Goal: Task Accomplishment & Management: Manage account settings

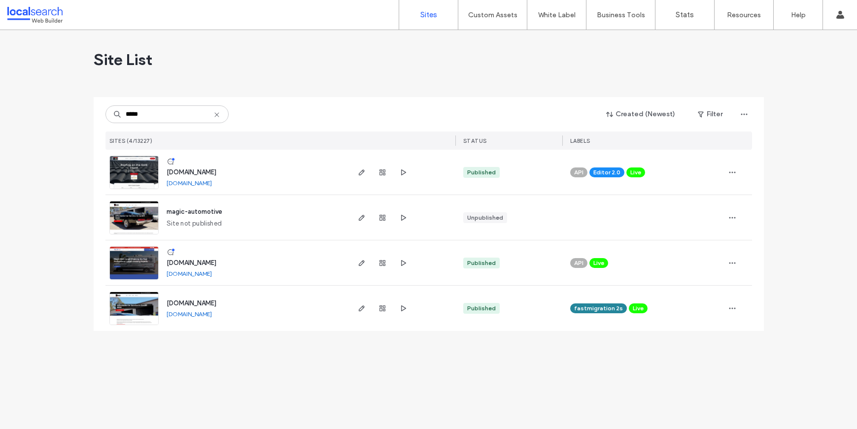
type input "*****"
click at [136, 173] on img at bounding box center [134, 189] width 48 height 67
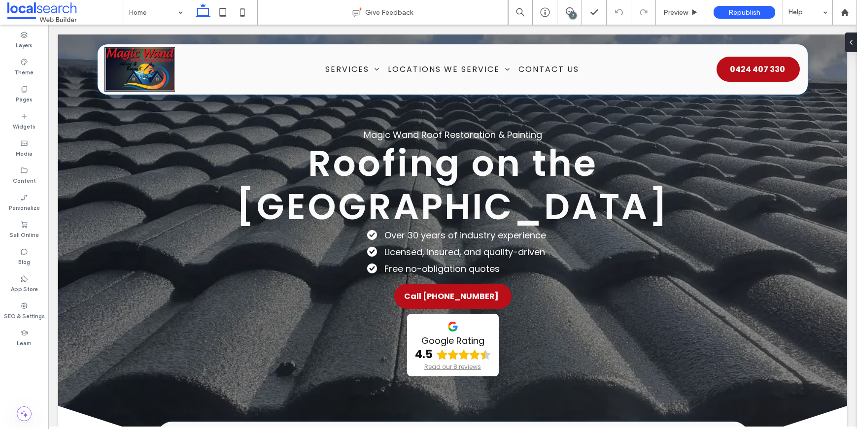
click at [575, 16] on div "2" at bounding box center [572, 15] width 7 height 7
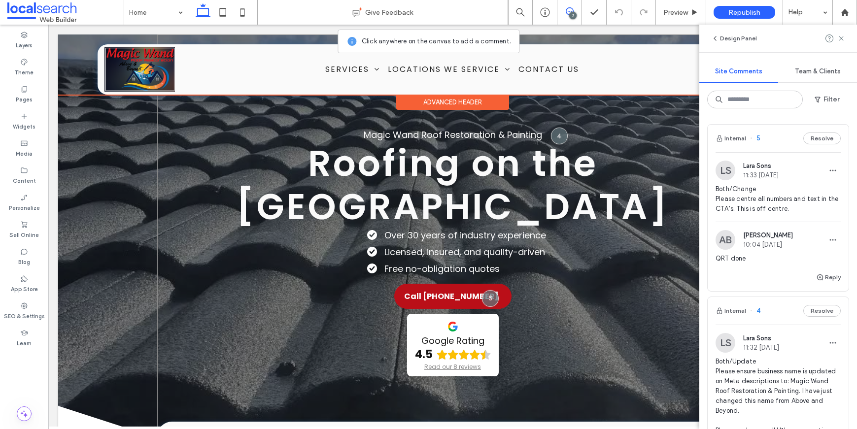
click at [467, 107] on div "Advanced Header" at bounding box center [452, 102] width 113 height 15
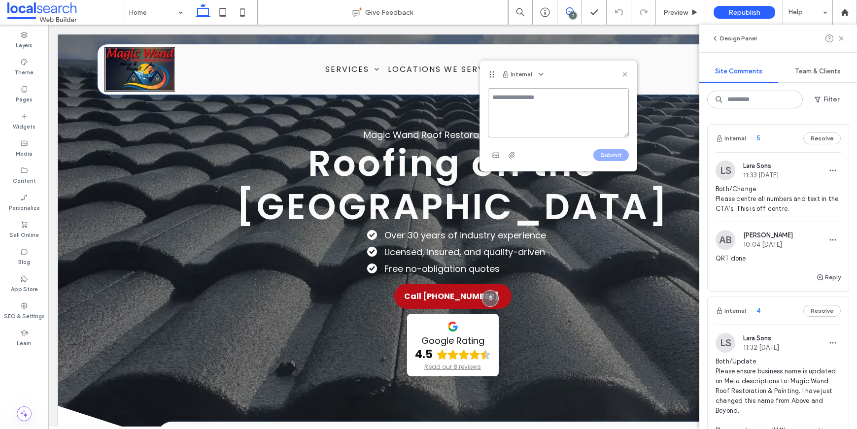
paste textarea "**********"
type textarea "**********"
click at [609, 154] on button "Submit" at bounding box center [610, 155] width 35 height 12
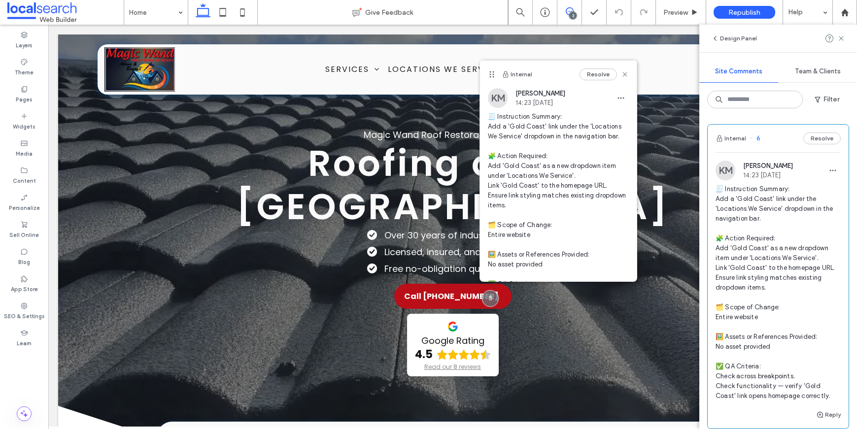
scroll to position [0, 0]
click at [621, 75] on icon at bounding box center [625, 74] width 8 height 8
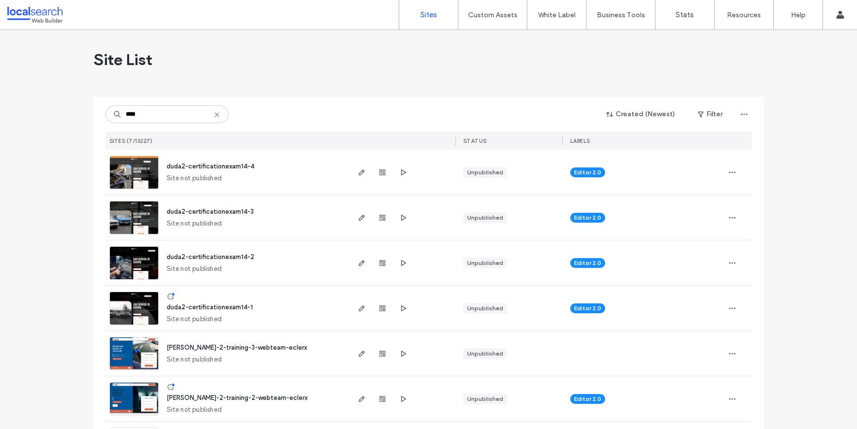
drag, startPoint x: 158, startPoint y: 115, endPoint x: 81, endPoint y: 110, distance: 77.1
click at [81, 110] on div "Site List **** Created (Newest) Filter SITES (7/13227) STATUS LABELS duda2-cert…" at bounding box center [428, 254] width 857 height 449
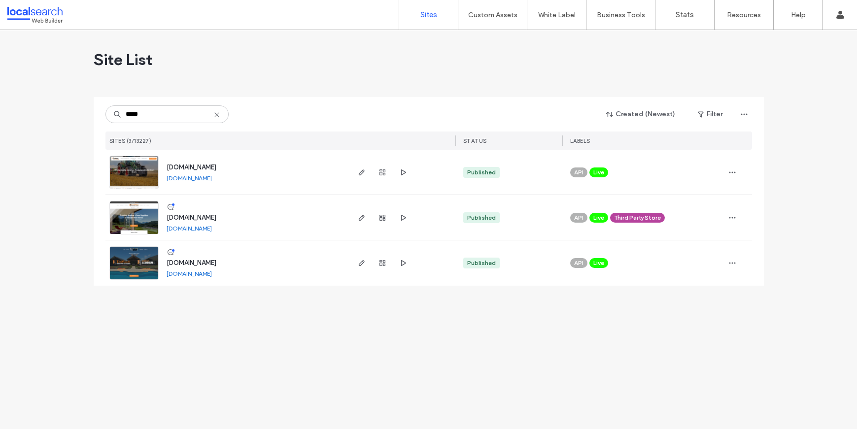
type input "*****"
click at [140, 222] on img at bounding box center [134, 235] width 48 height 67
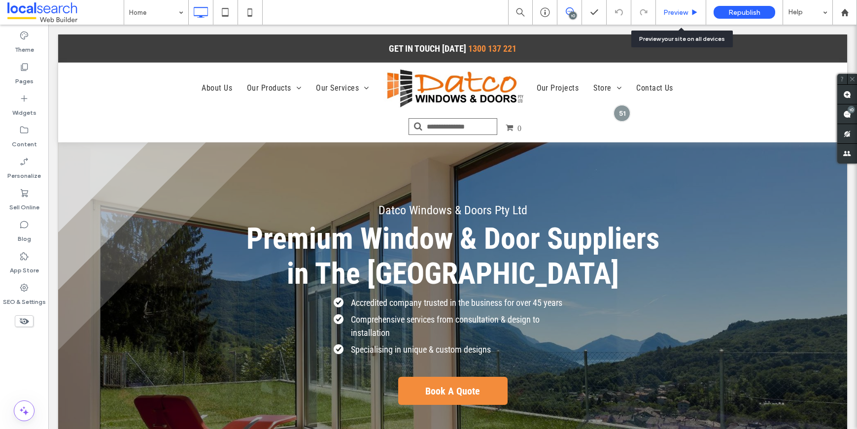
click at [677, 18] on div "Preview" at bounding box center [681, 12] width 50 height 25
click at [680, 16] on span "Preview" at bounding box center [675, 12] width 25 height 8
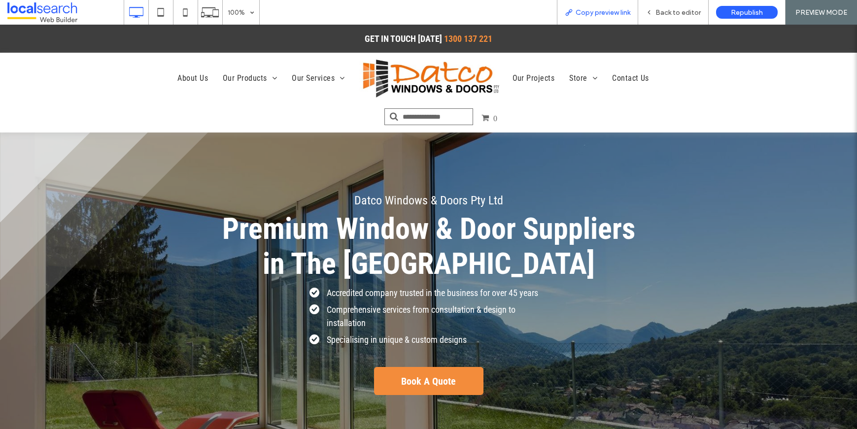
click at [588, 13] on span "Copy preview link" at bounding box center [603, 12] width 55 height 8
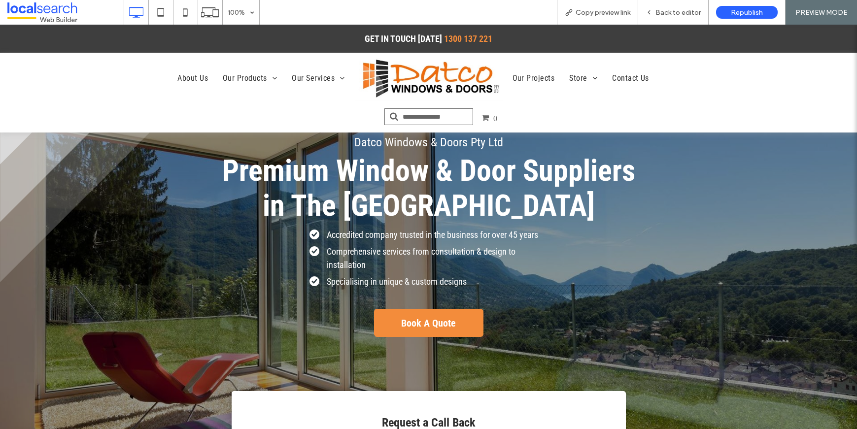
scroll to position [95, 0]
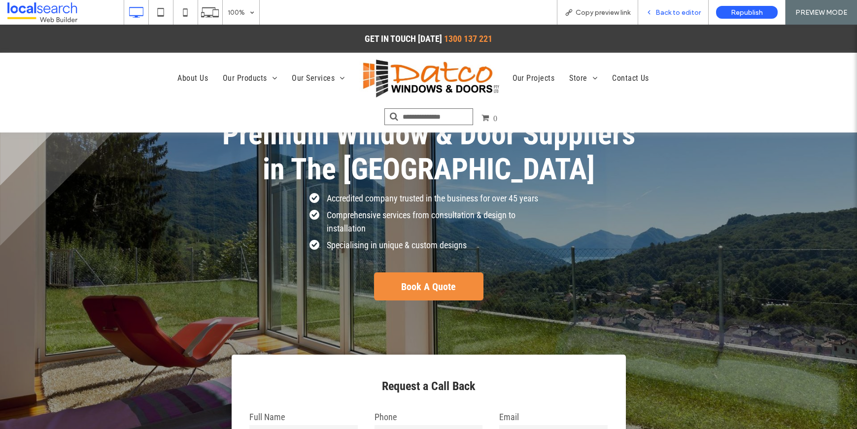
click at [671, 15] on span "Back to editor" at bounding box center [678, 12] width 45 height 8
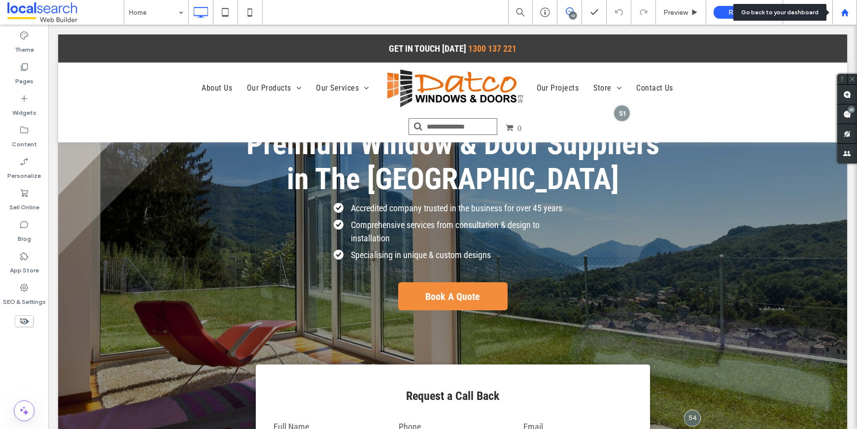
click at [842, 12] on use at bounding box center [844, 11] width 7 height 7
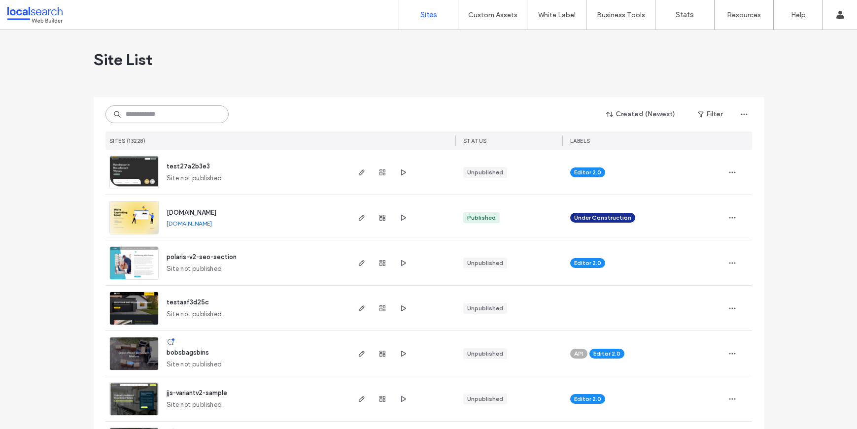
click at [150, 109] on input at bounding box center [166, 114] width 123 height 18
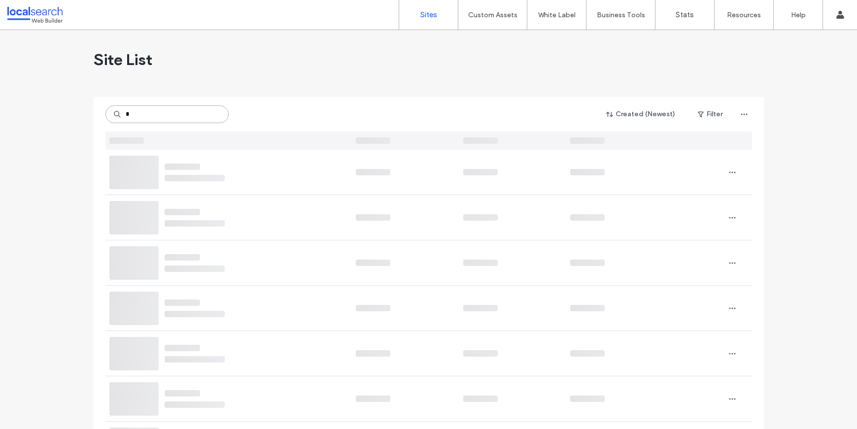
type input "*"
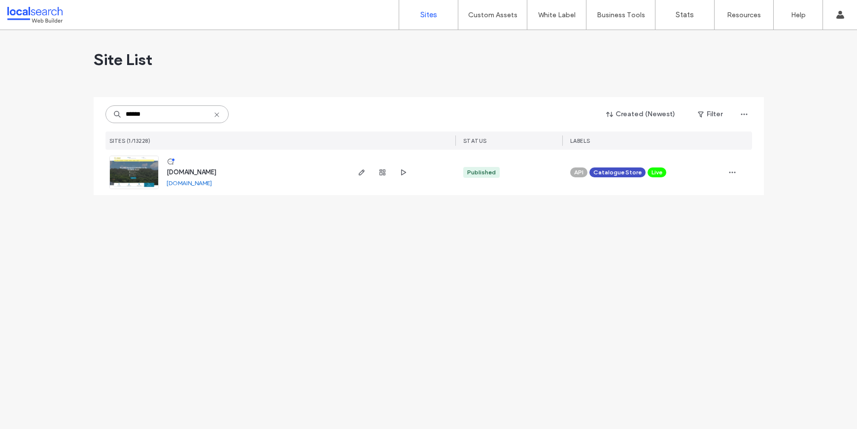
type input "******"
click at [128, 171] on img at bounding box center [134, 189] width 48 height 67
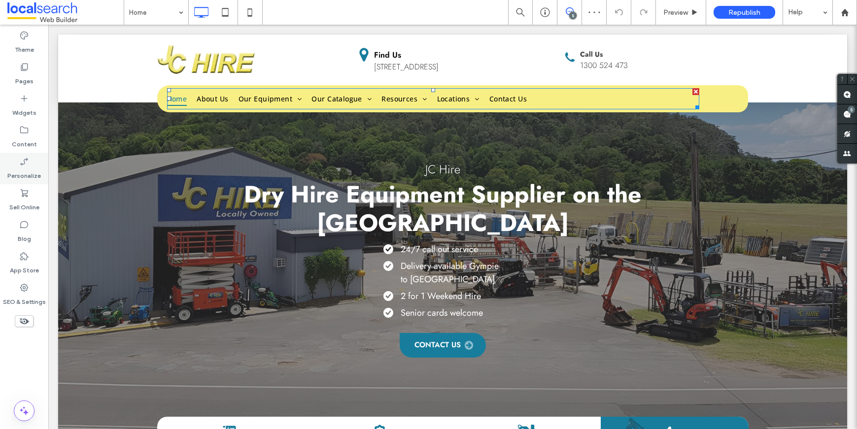
scroll to position [138, 0]
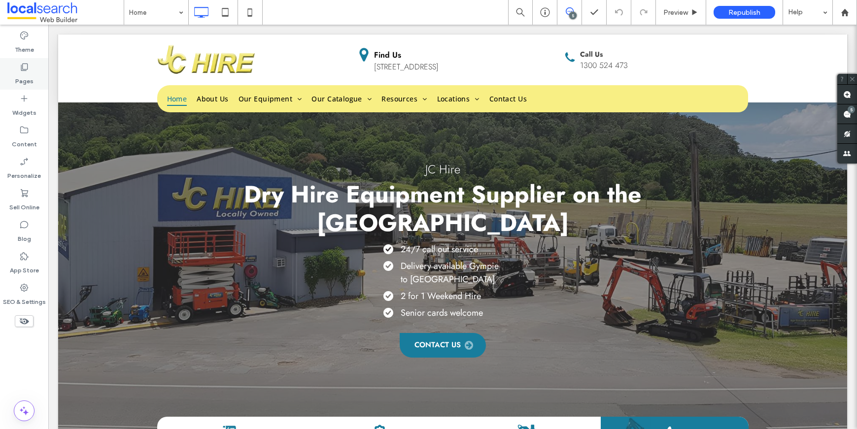
click at [32, 74] on label "Pages" at bounding box center [24, 79] width 18 height 14
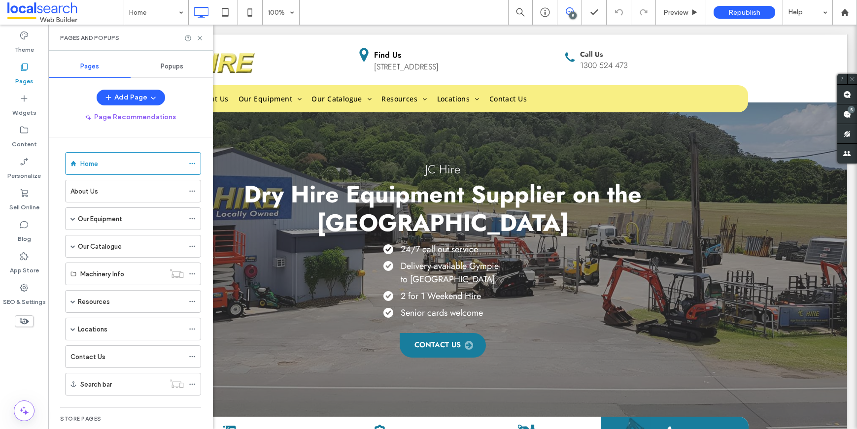
scroll to position [4, 0]
click at [70, 215] on div "Our Equipment" at bounding box center [133, 217] width 136 height 23
click at [71, 217] on span at bounding box center [72, 216] width 5 height 5
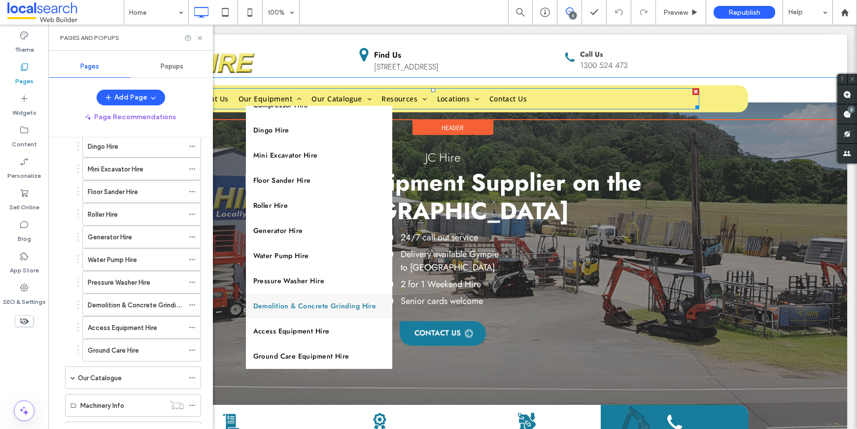
scroll to position [27, 0]
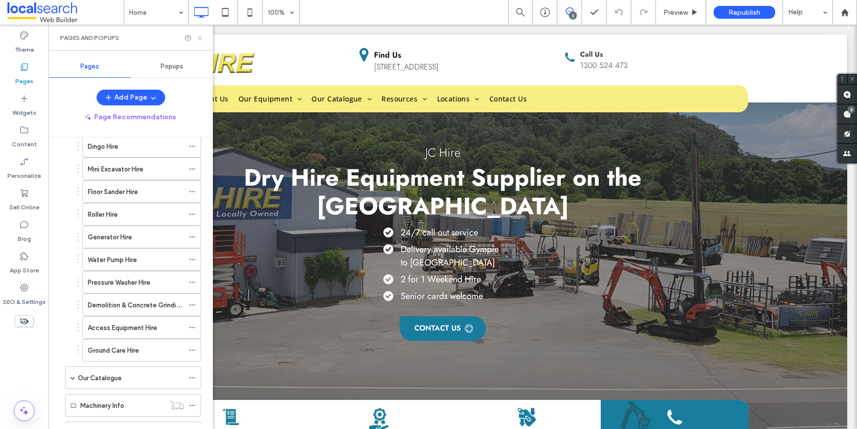
click at [202, 36] on use at bounding box center [200, 38] width 4 height 4
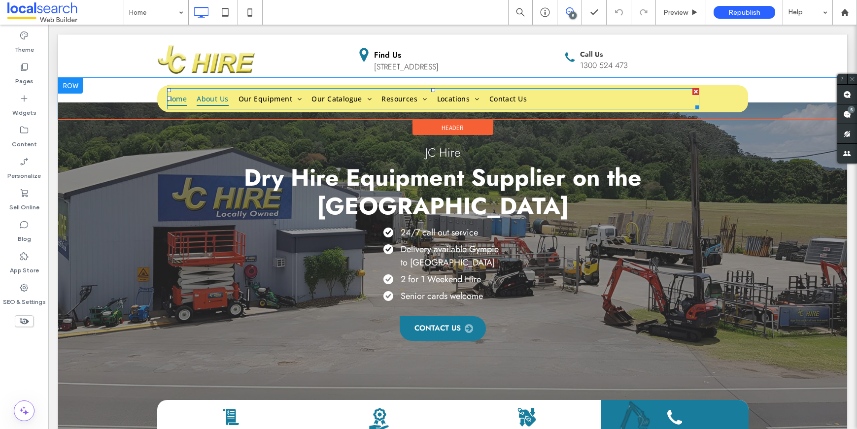
click at [221, 104] on span "About Us" at bounding box center [213, 98] width 32 height 15
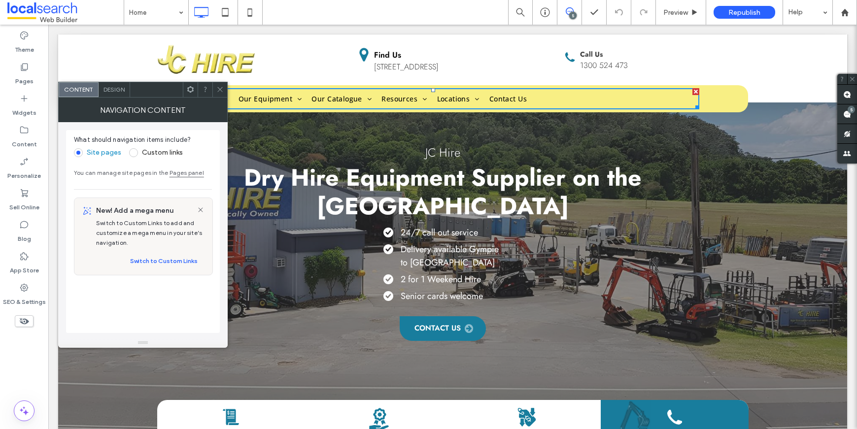
click at [114, 92] on span "Design" at bounding box center [114, 89] width 21 height 7
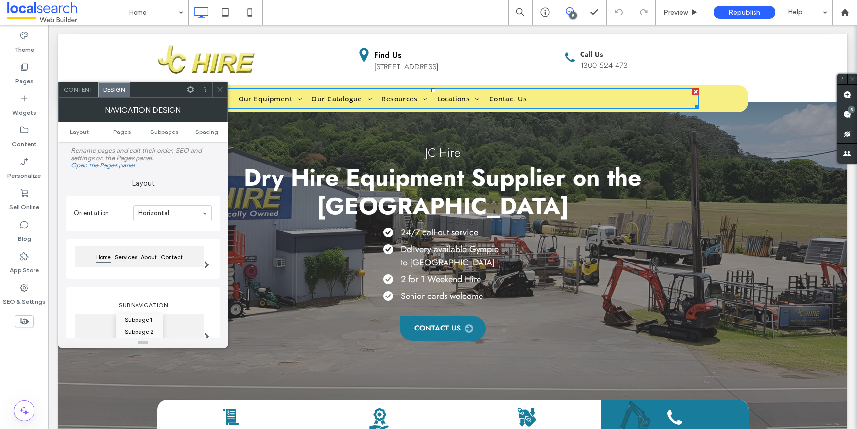
click at [72, 89] on span "Content" at bounding box center [78, 89] width 29 height 7
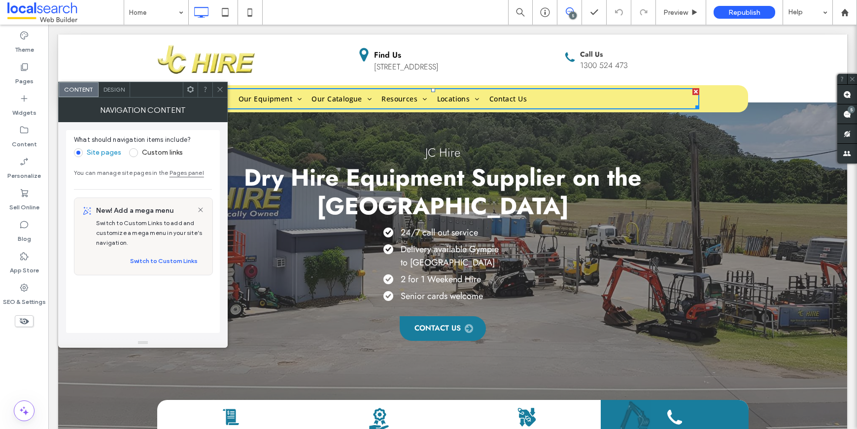
click at [219, 88] on icon at bounding box center [219, 89] width 7 height 7
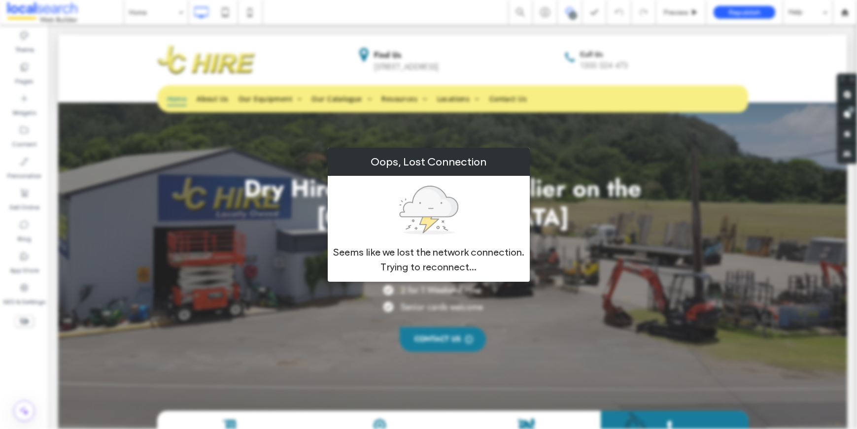
scroll to position [340, 0]
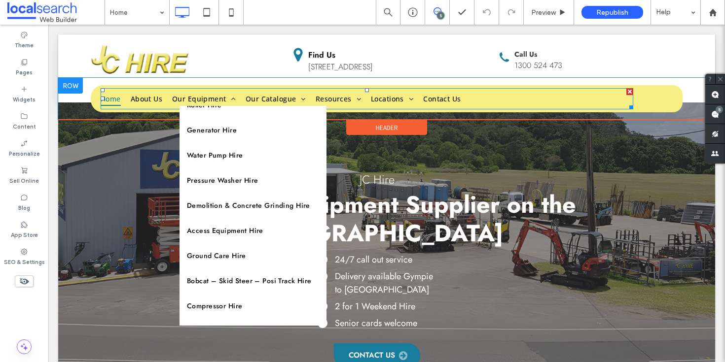
scroll to position [155, 0]
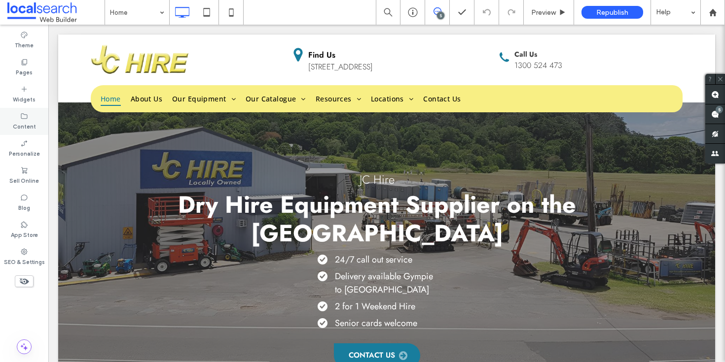
click at [28, 130] on label "Content" at bounding box center [24, 125] width 23 height 11
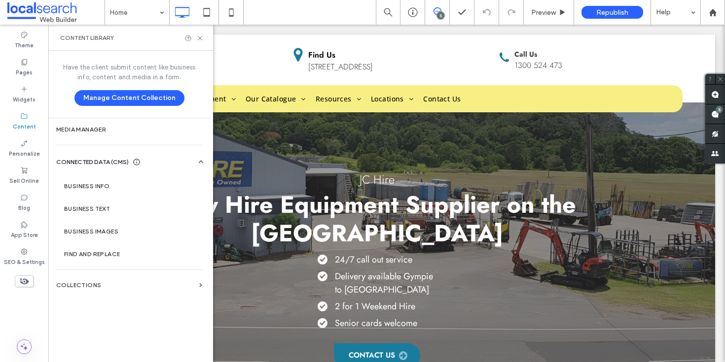
click at [19, 118] on div "Content" at bounding box center [24, 121] width 48 height 27
click at [23, 65] on use at bounding box center [24, 62] width 5 height 6
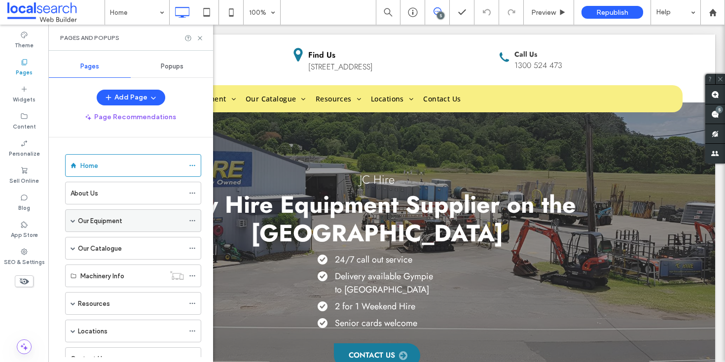
click at [71, 218] on span at bounding box center [72, 221] width 5 height 22
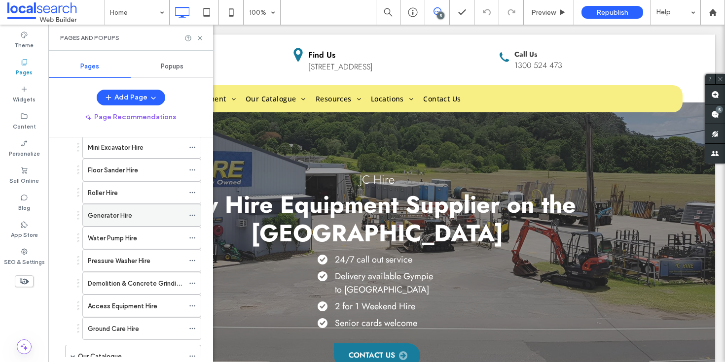
scroll to position [163, 0]
click at [202, 33] on div "Pages and Popups" at bounding box center [130, 38] width 165 height 26
click at [201, 35] on icon at bounding box center [199, 38] width 7 height 7
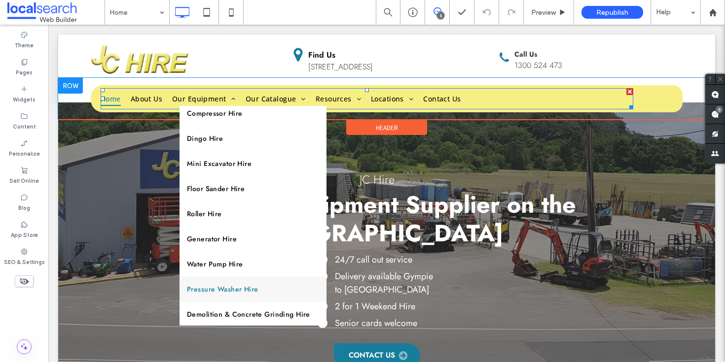
scroll to position [0, 0]
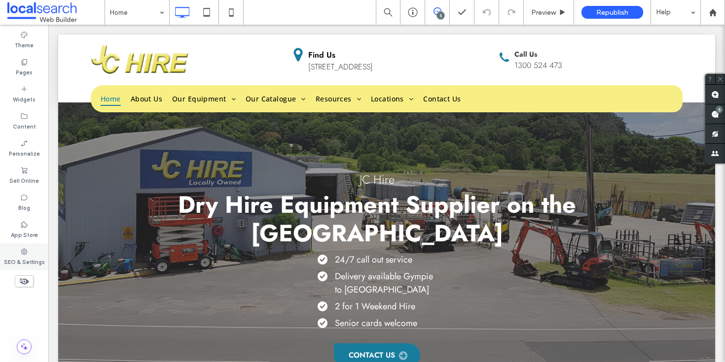
click at [23, 253] on icon at bounding box center [24, 252] width 8 height 8
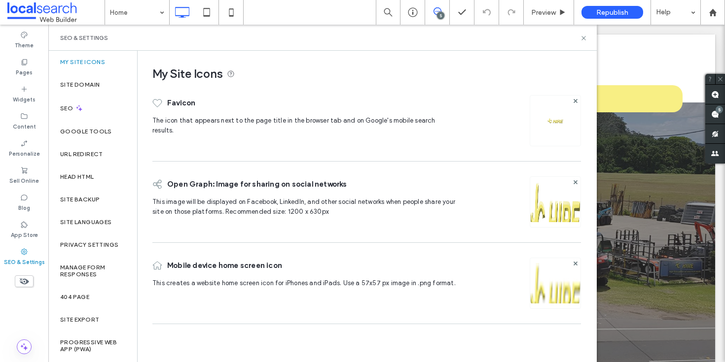
click at [23, 253] on icon at bounding box center [24, 252] width 8 height 8
click at [584, 38] on icon at bounding box center [583, 38] width 7 height 7
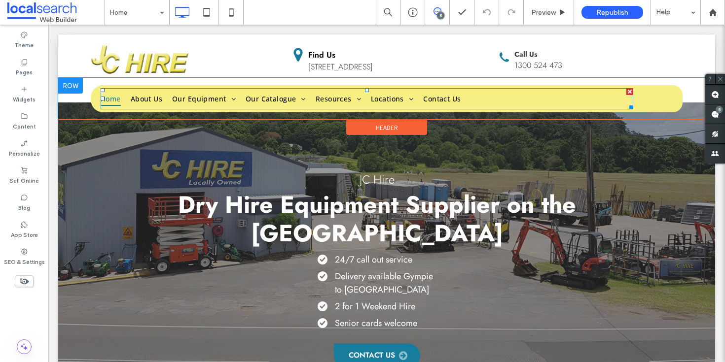
click at [489, 97] on nav "Home About Us Our Equipment Bobcat/Skidsteer/Posi Track Hire Compressor Hire Di…" at bounding box center [367, 98] width 532 height 21
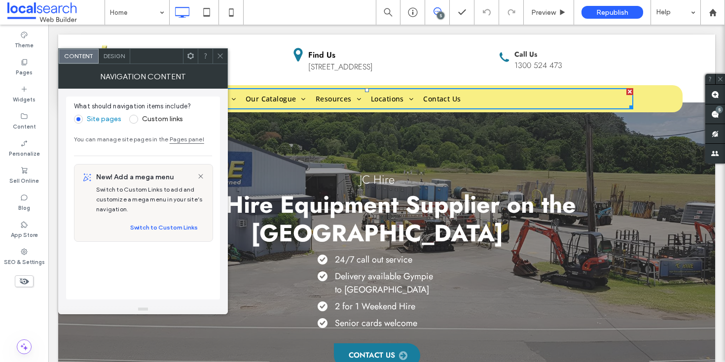
click at [221, 57] on use at bounding box center [219, 56] width 5 height 5
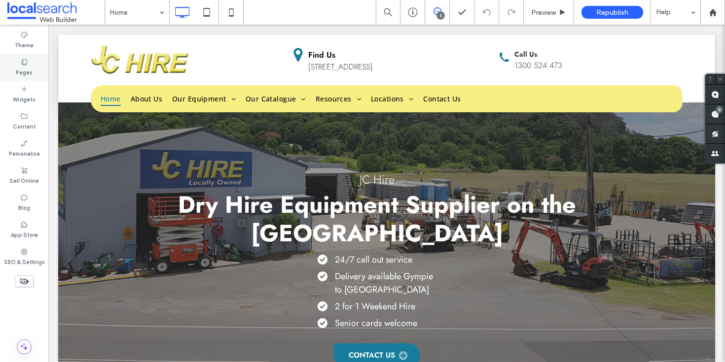
click at [27, 64] on icon at bounding box center [24, 62] width 8 height 8
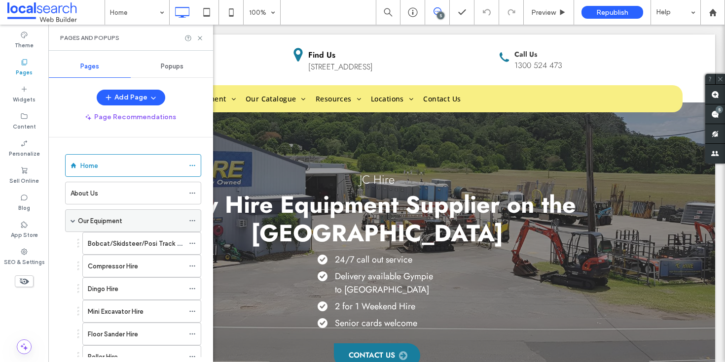
click at [120, 225] on label "Our Equipment" at bounding box center [100, 220] width 44 height 17
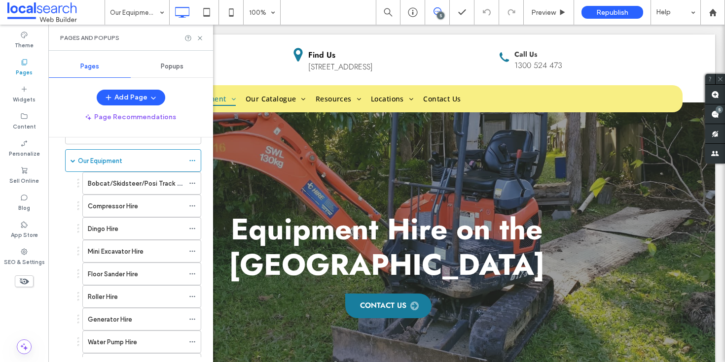
scroll to position [82, 0]
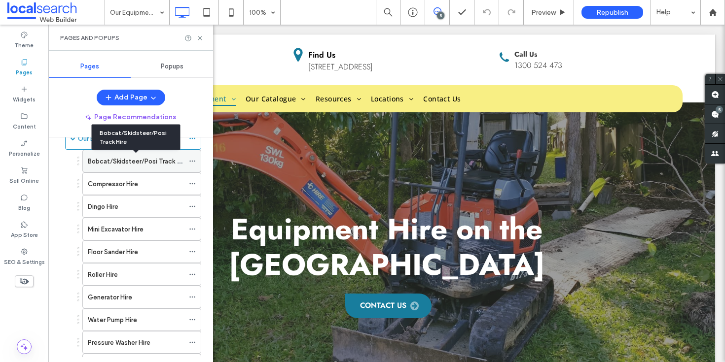
click at [169, 161] on label "Bobcat/Skidsteer/Posi Track Hire" at bounding box center [138, 161] width 101 height 17
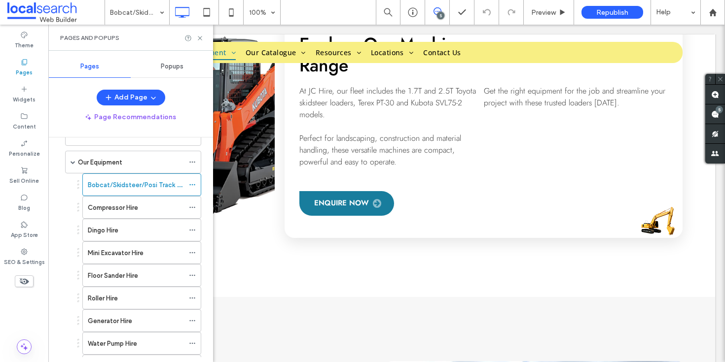
scroll to position [58, 0]
click at [145, 209] on div "Compressor Hire" at bounding box center [136, 208] width 96 height 10
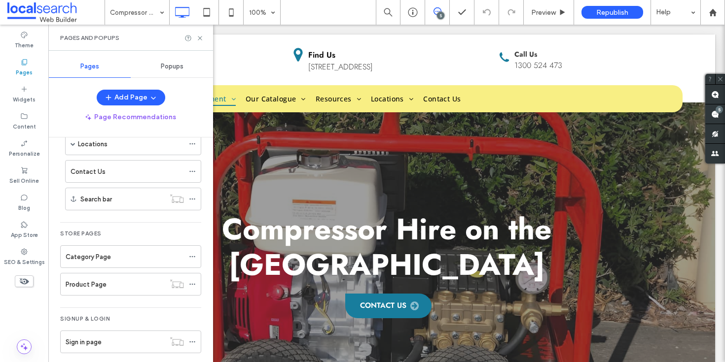
scroll to position [457, 0]
click at [142, 252] on div "Category Page" at bounding box center [125, 259] width 118 height 22
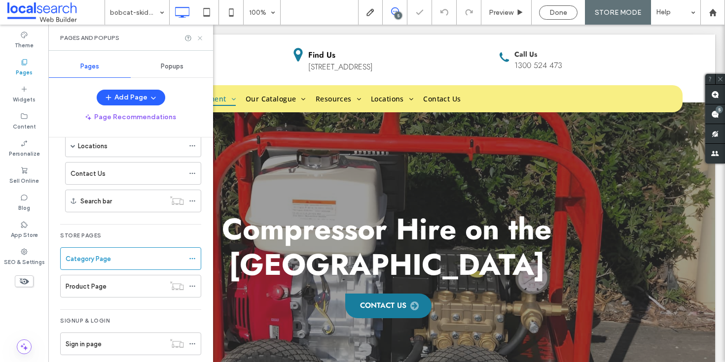
click at [201, 39] on use at bounding box center [200, 38] width 4 height 4
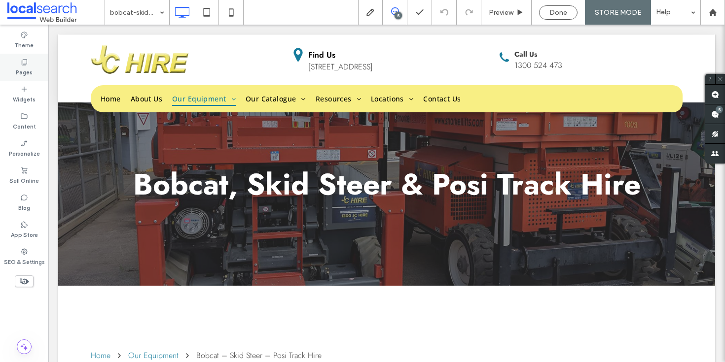
click at [35, 69] on div "Pages" at bounding box center [24, 67] width 48 height 27
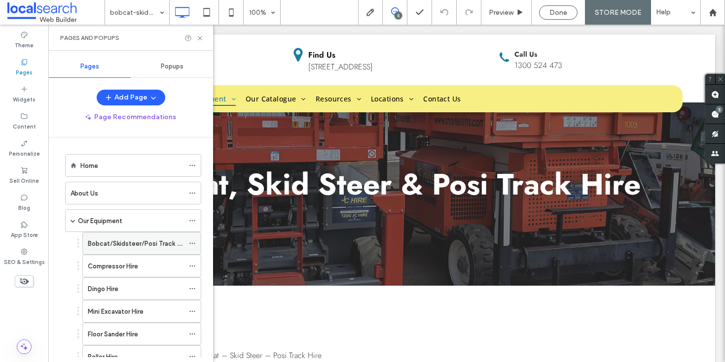
click at [140, 240] on label "Bobcat/Skidsteer/Posi Track Hire" at bounding box center [138, 243] width 101 height 17
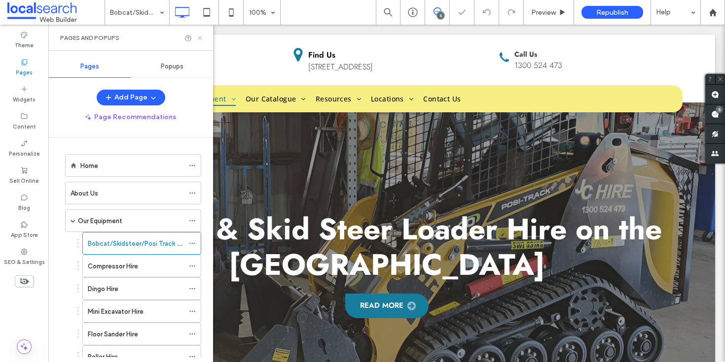
click at [200, 36] on icon at bounding box center [199, 38] width 7 height 7
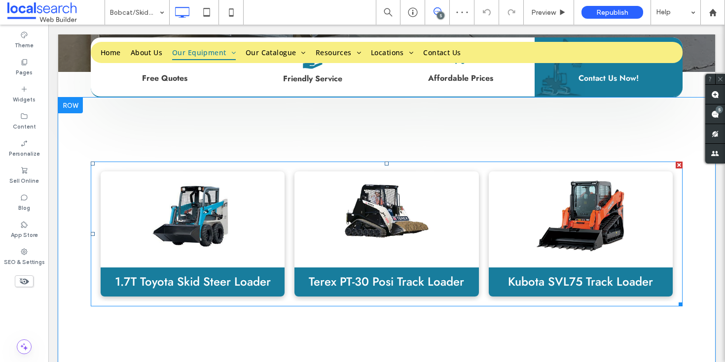
scroll to position [384, 0]
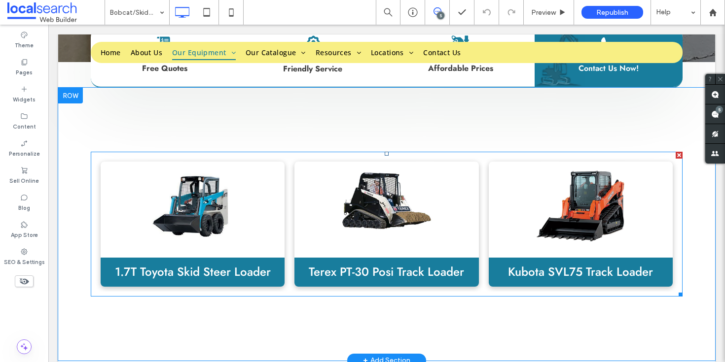
click at [305, 169] on link at bounding box center [386, 206] width 195 height 94
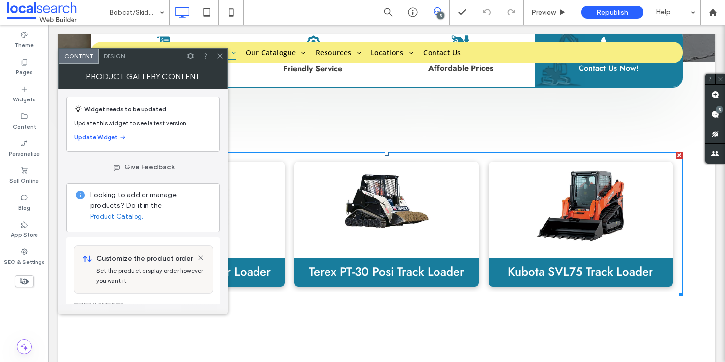
click at [222, 53] on icon at bounding box center [219, 55] width 7 height 7
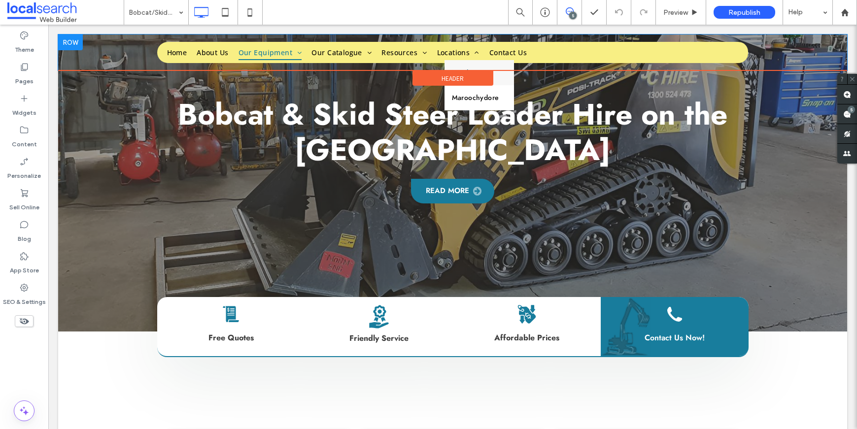
scroll to position [0, 0]
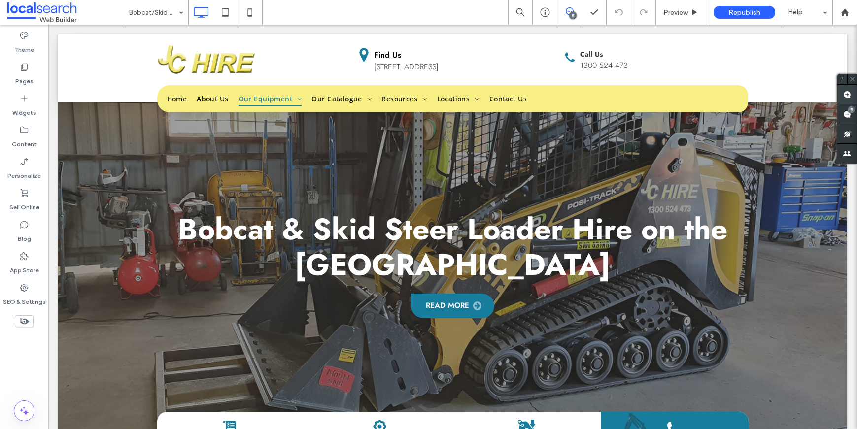
drag, startPoint x: 845, startPoint y: 96, endPoint x: 840, endPoint y: 96, distance: 5.4
click at [724, 96] on use at bounding box center [847, 95] width 8 height 8
click at [264, 113] on div "Home About Us Our Equipment Bobcat/Skidsteer/Posi Track Hire Compressor Hire Di…" at bounding box center [452, 99] width 789 height 42
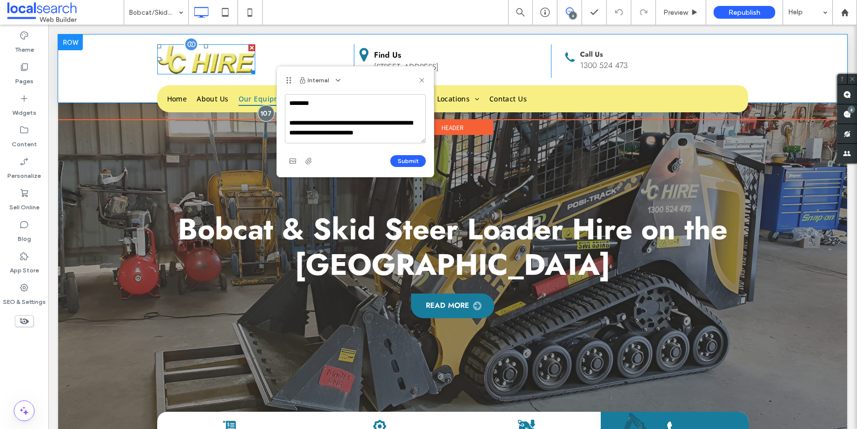
scroll to position [13, 0]
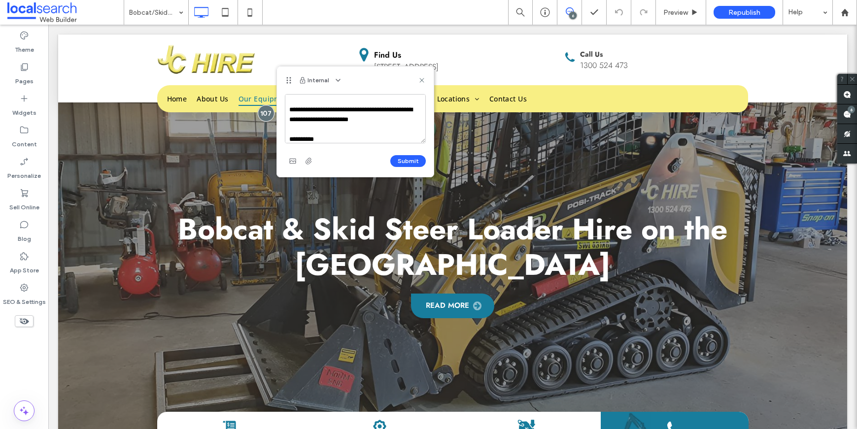
type textarea "**********"
click at [408, 167] on div "Submit" at bounding box center [355, 161] width 141 height 16
click at [407, 164] on button "Submit" at bounding box center [407, 161] width 35 height 12
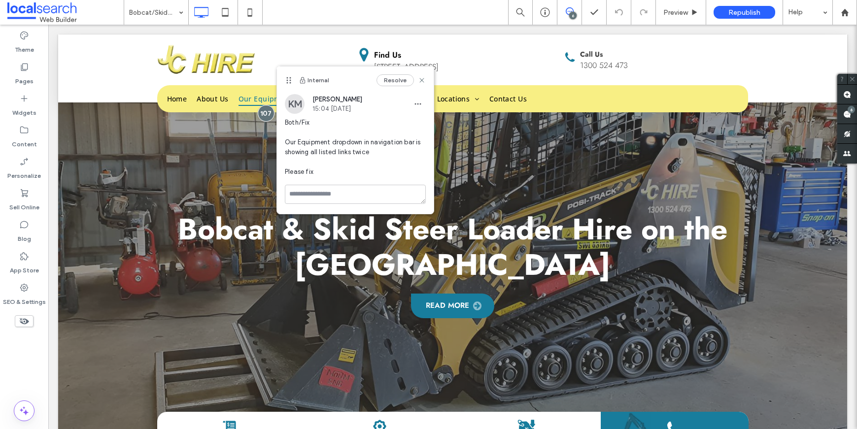
scroll to position [0, 0]
click at [724, 11] on div at bounding box center [845, 12] width 24 height 8
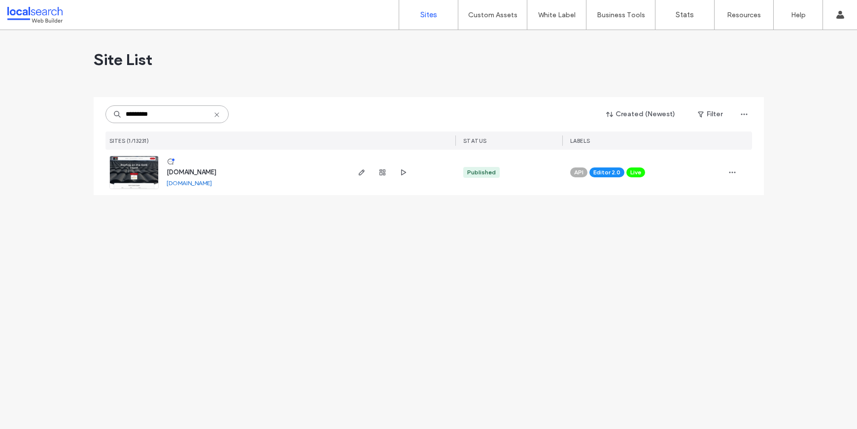
type input "*********"
click at [131, 181] on link at bounding box center [133, 173] width 49 height 34
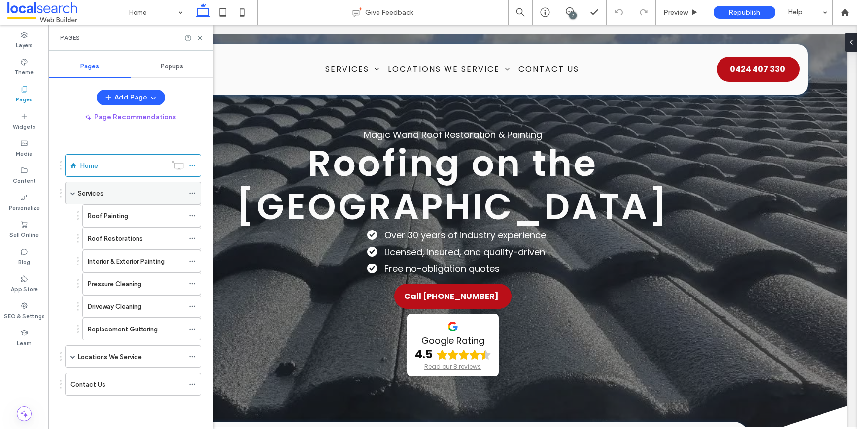
click at [71, 196] on span at bounding box center [72, 193] width 5 height 22
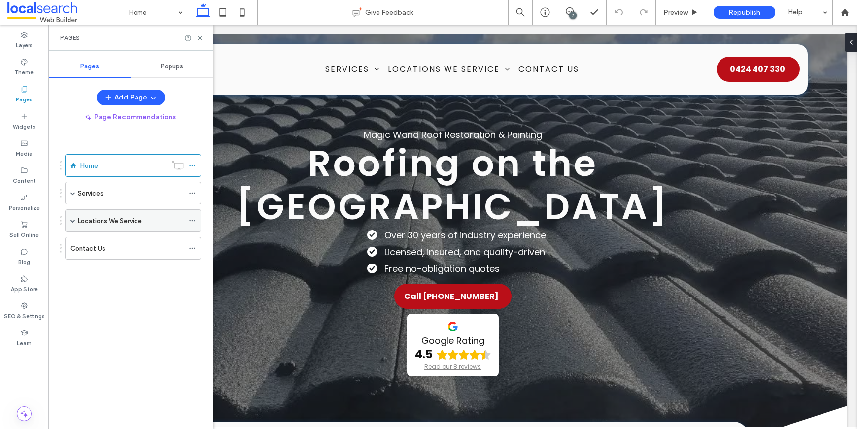
click at [72, 225] on span at bounding box center [72, 221] width 5 height 22
click at [71, 222] on span at bounding box center [72, 220] width 5 height 5
click at [199, 35] on icon at bounding box center [199, 38] width 7 height 7
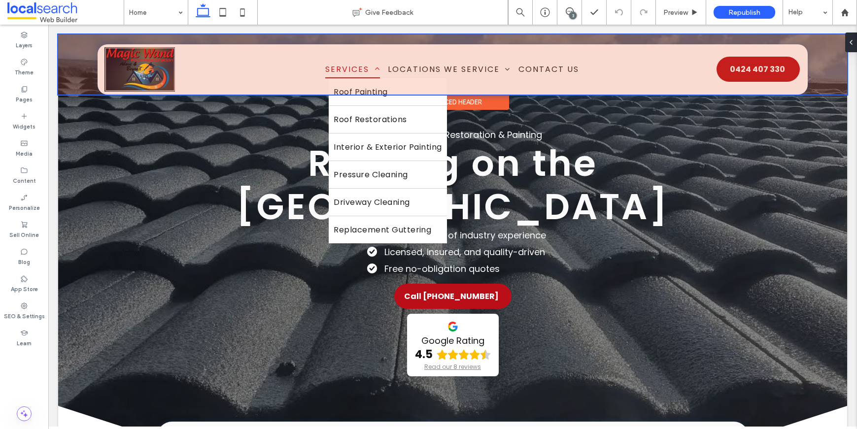
click at [344, 65] on div at bounding box center [452, 65] width 789 height 60
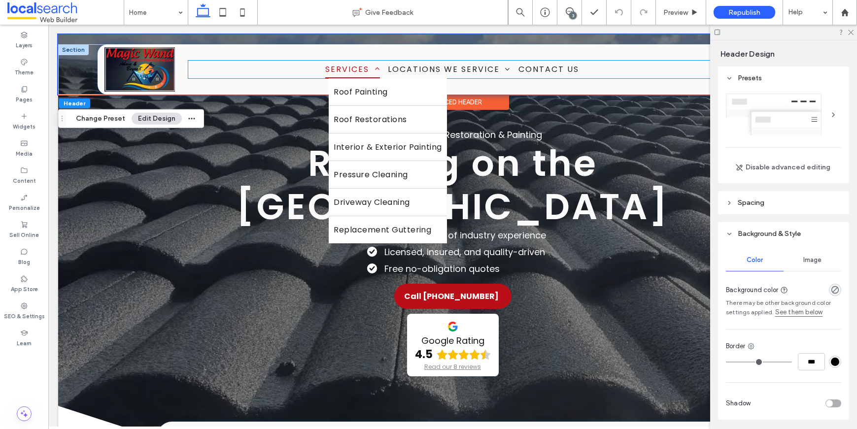
click at [345, 71] on span "Services" at bounding box center [352, 69] width 55 height 17
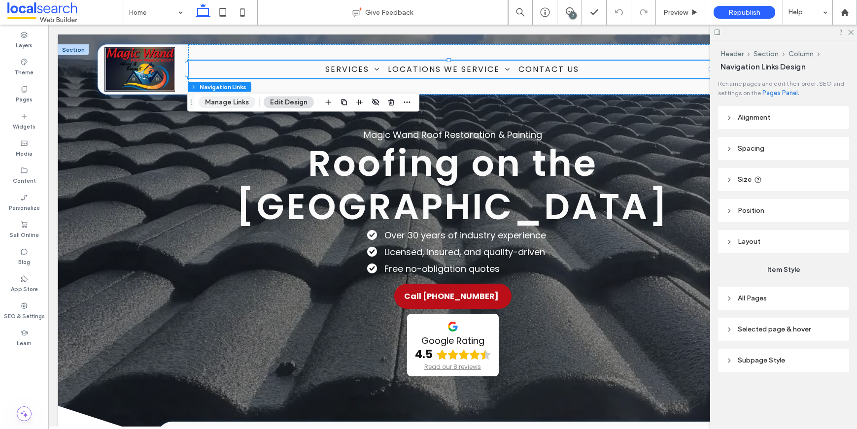
click at [235, 106] on button "Manage Links" at bounding box center [227, 103] width 57 height 12
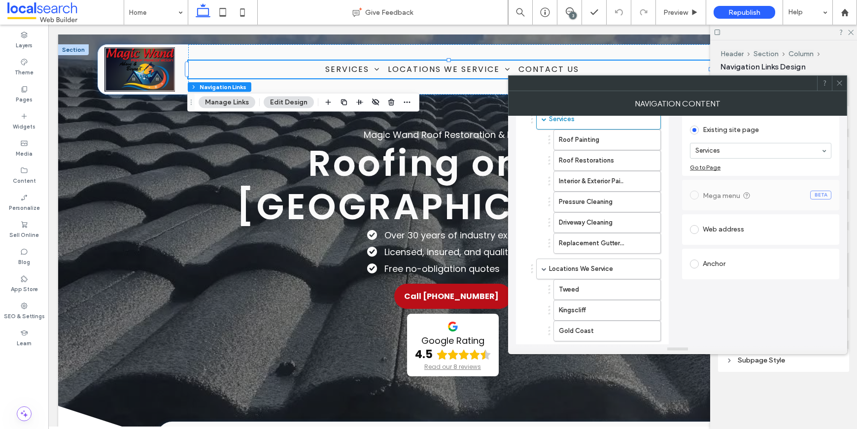
scroll to position [114, 0]
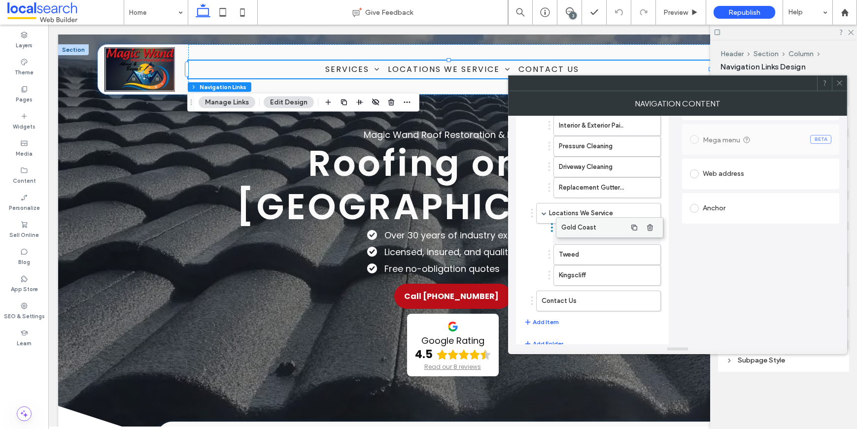
drag, startPoint x: 578, startPoint y: 277, endPoint x: 580, endPoint y: 222, distance: 54.8
click at [839, 84] on icon at bounding box center [839, 82] width 7 height 7
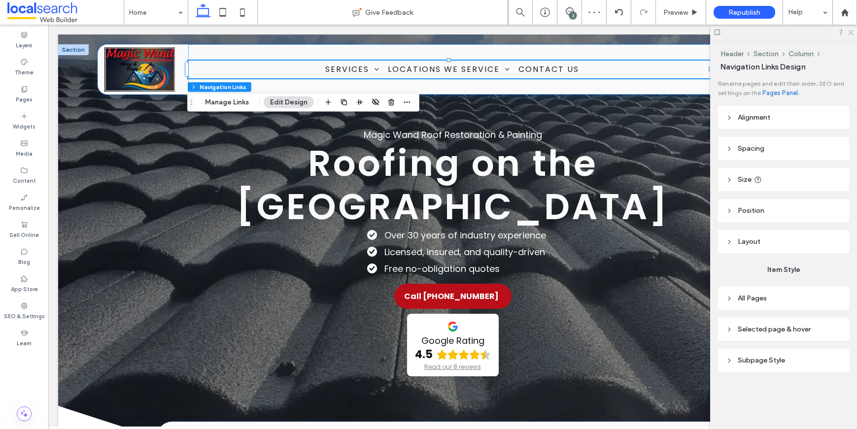
click at [847, 30] on icon at bounding box center [850, 32] width 6 height 6
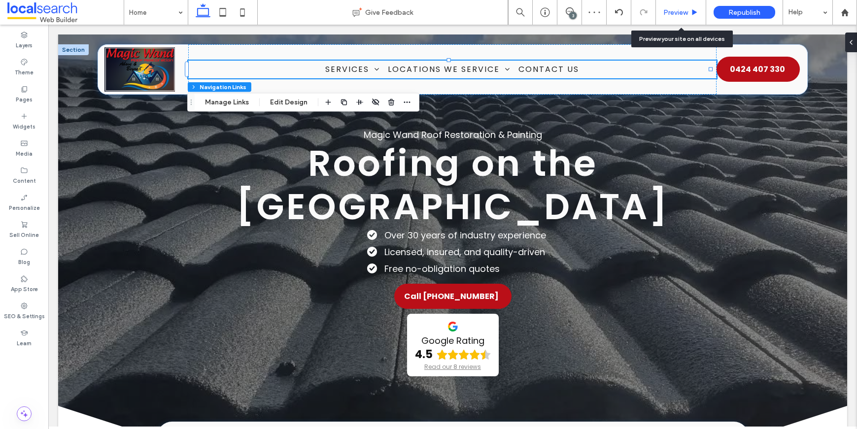
click at [687, 8] on span "Preview" at bounding box center [675, 12] width 25 height 8
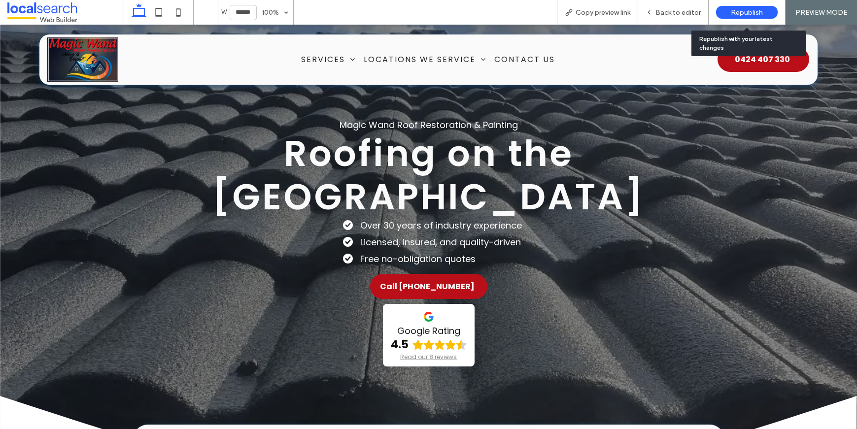
click at [736, 15] on span "Republish" at bounding box center [747, 12] width 32 height 8
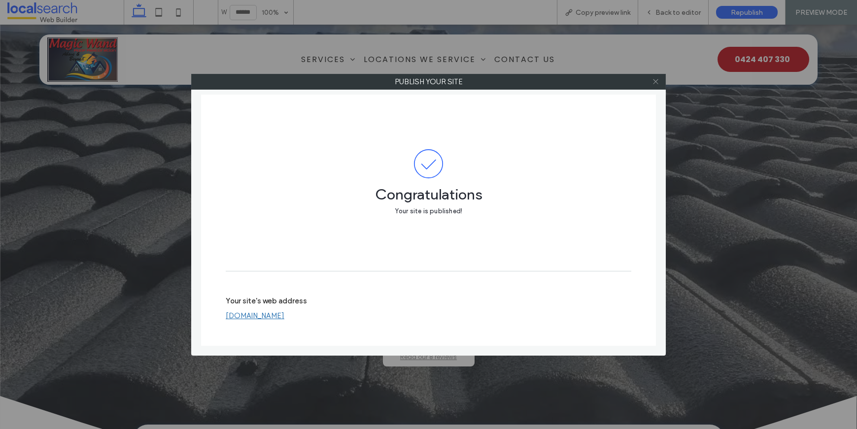
click at [656, 83] on icon at bounding box center [655, 81] width 7 height 7
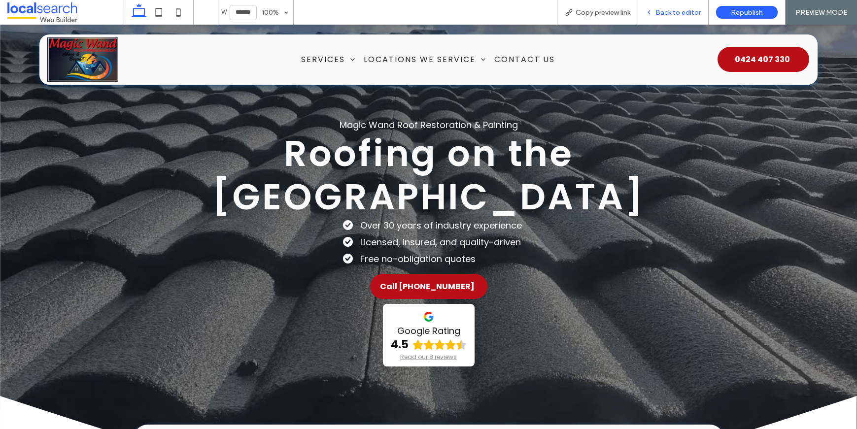
click at [679, 10] on span "Back to editor" at bounding box center [678, 12] width 45 height 8
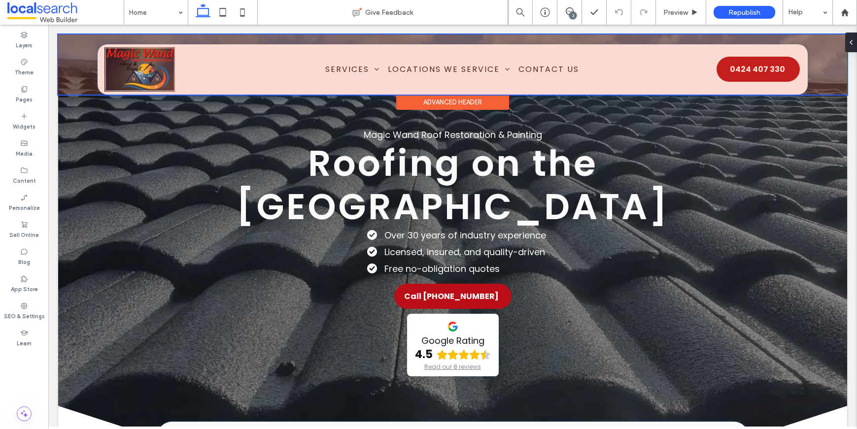
click at [396, 72] on div at bounding box center [452, 65] width 789 height 60
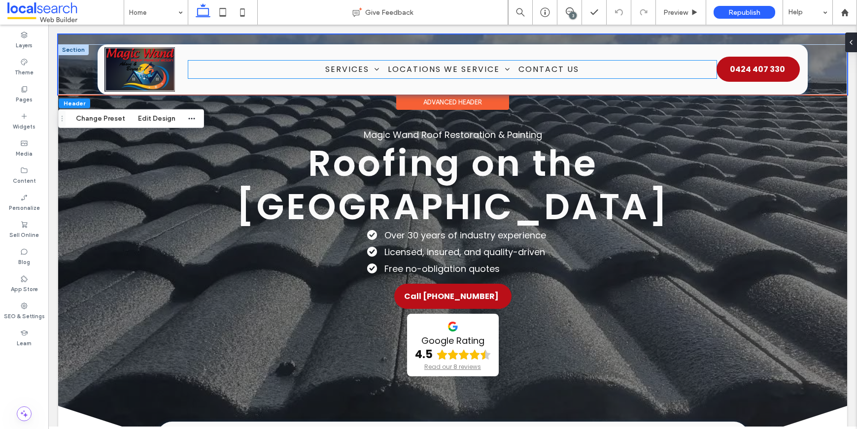
click at [301, 72] on ul "Services Roof Painting Roof Restorations Interior & Exterior Painting Pressure …" at bounding box center [452, 69] width 528 height 17
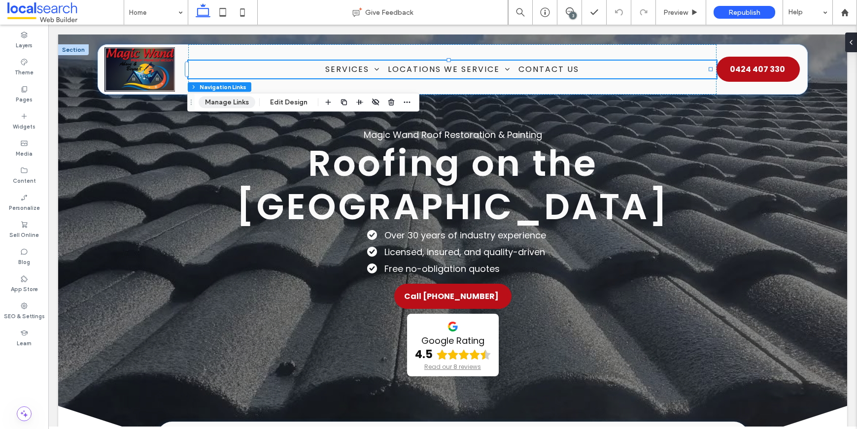
click at [228, 105] on button "Manage Links" at bounding box center [227, 103] width 57 height 12
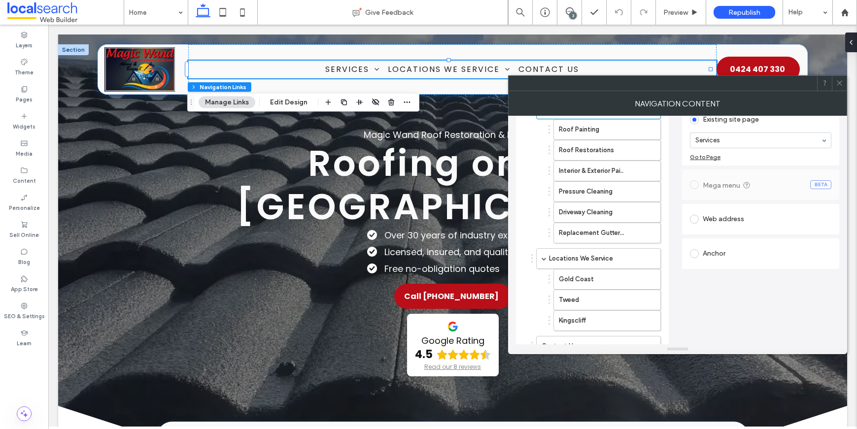
scroll to position [137, 0]
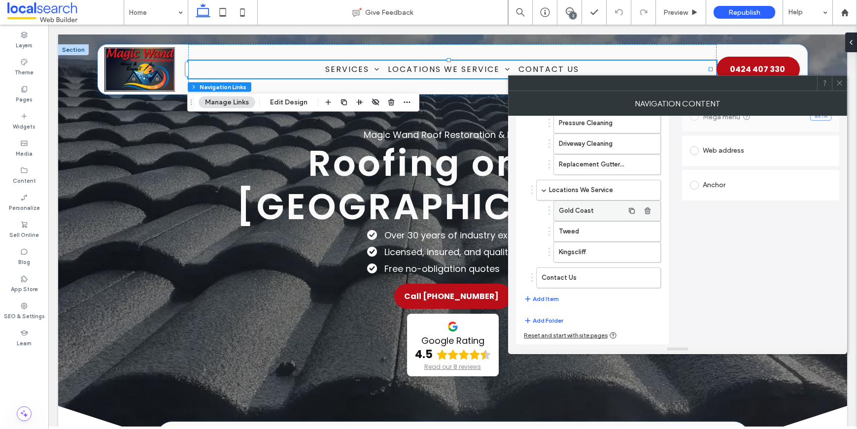
click at [587, 212] on label "Gold Coast" at bounding box center [591, 211] width 65 height 20
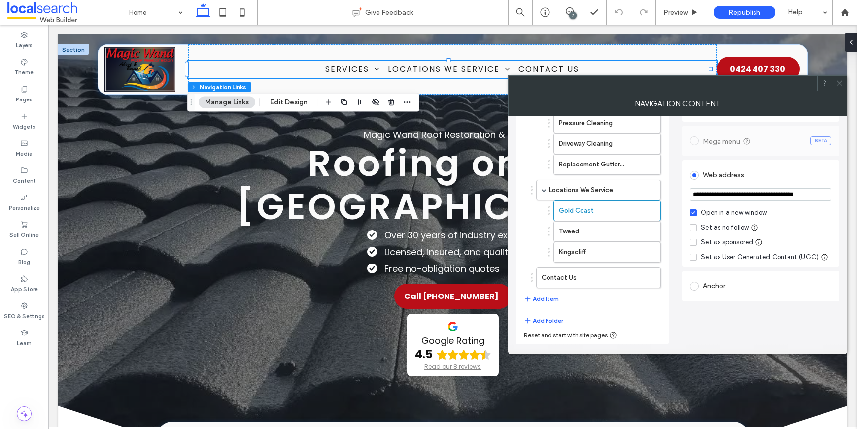
click at [707, 214] on div "Open in a new window" at bounding box center [734, 213] width 66 height 10
click at [839, 85] on icon at bounding box center [839, 82] width 7 height 7
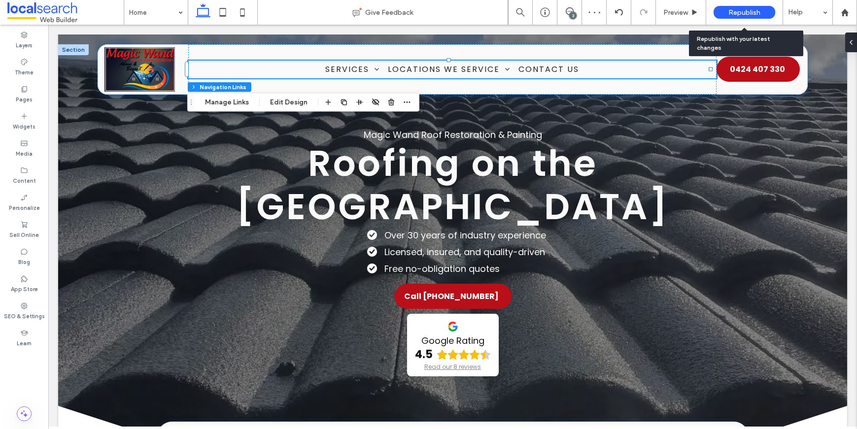
click at [733, 14] on span "Republish" at bounding box center [745, 12] width 32 height 8
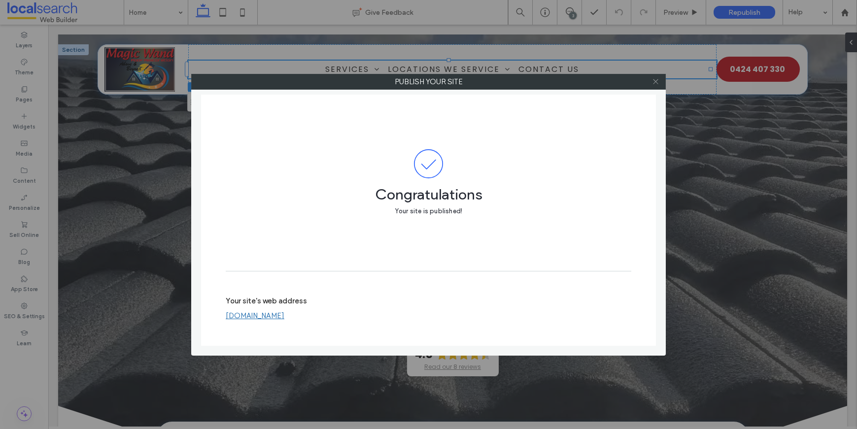
click at [655, 83] on icon at bounding box center [655, 81] width 7 height 7
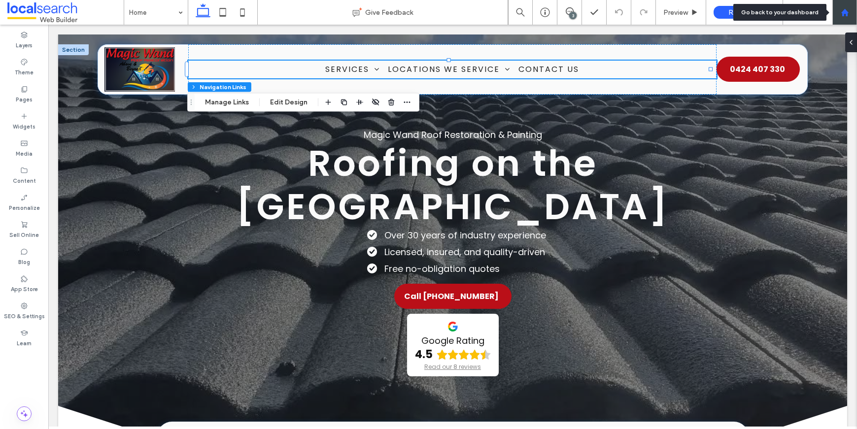
click at [846, 13] on use at bounding box center [844, 11] width 7 height 7
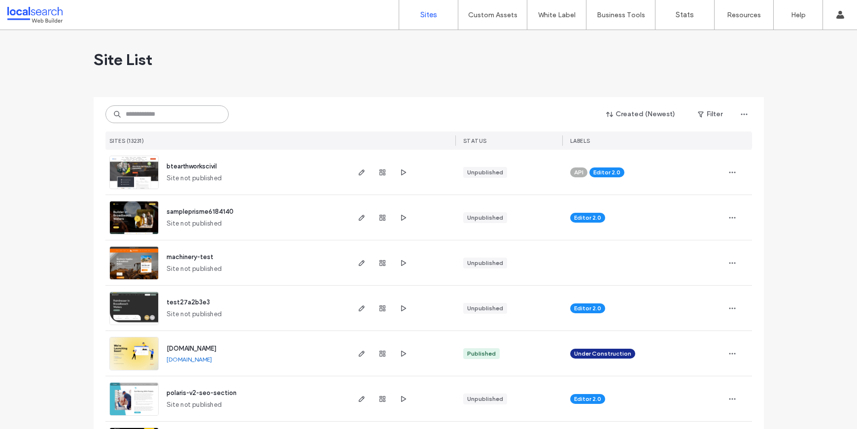
click at [161, 114] on input at bounding box center [166, 114] width 123 height 18
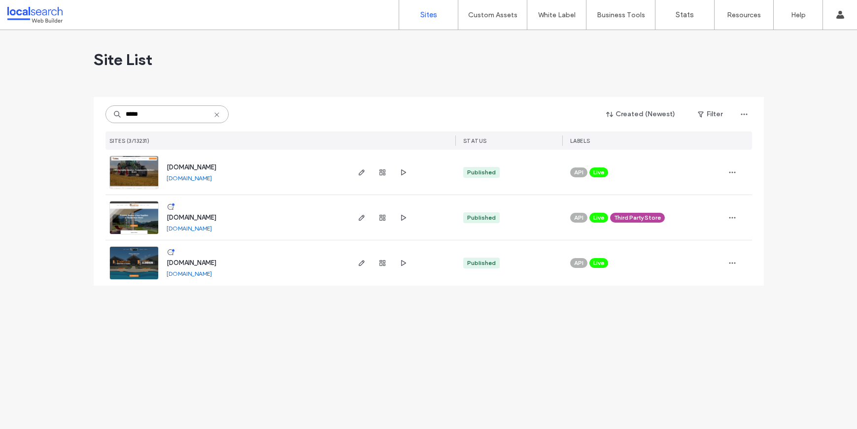
type input "*****"
click at [133, 218] on img at bounding box center [134, 235] width 48 height 67
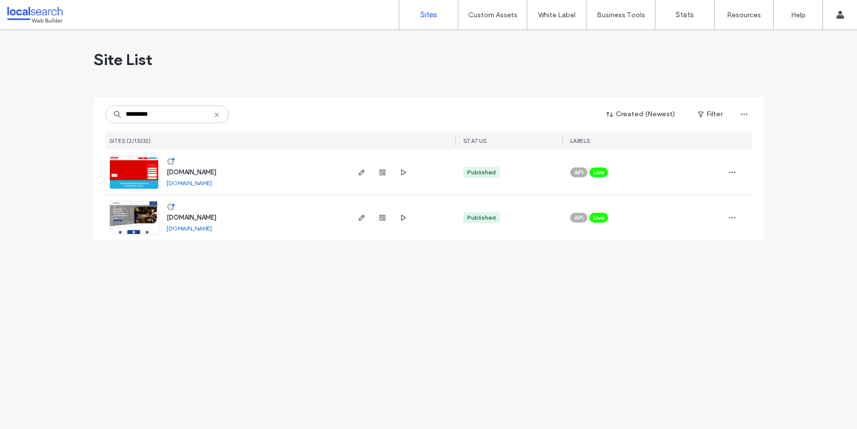
type input "*********"
click at [141, 175] on img at bounding box center [134, 189] width 48 height 67
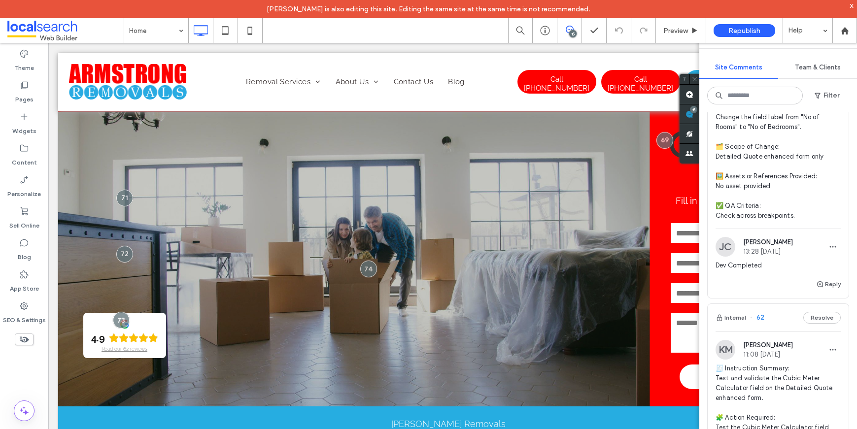
scroll to position [4540, 0]
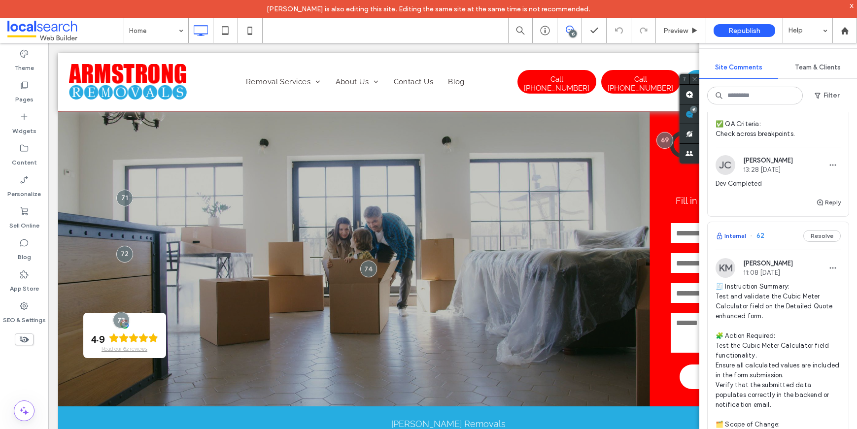
click at [734, 242] on button "Internal" at bounding box center [731, 236] width 31 height 12
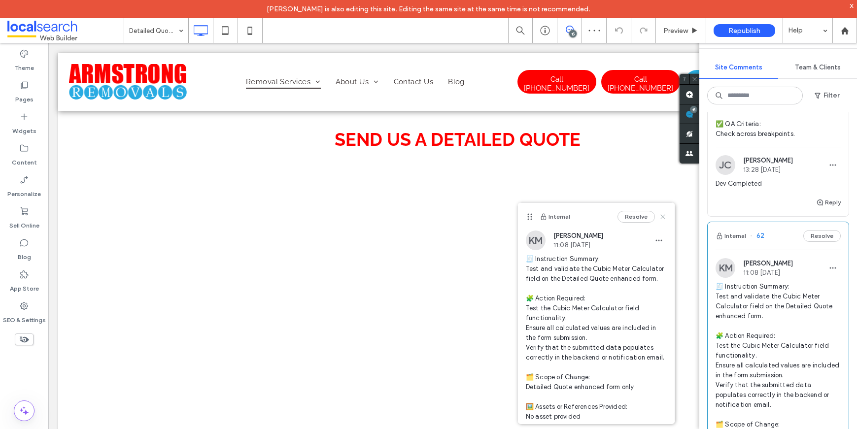
click at [659, 214] on icon at bounding box center [663, 217] width 8 height 8
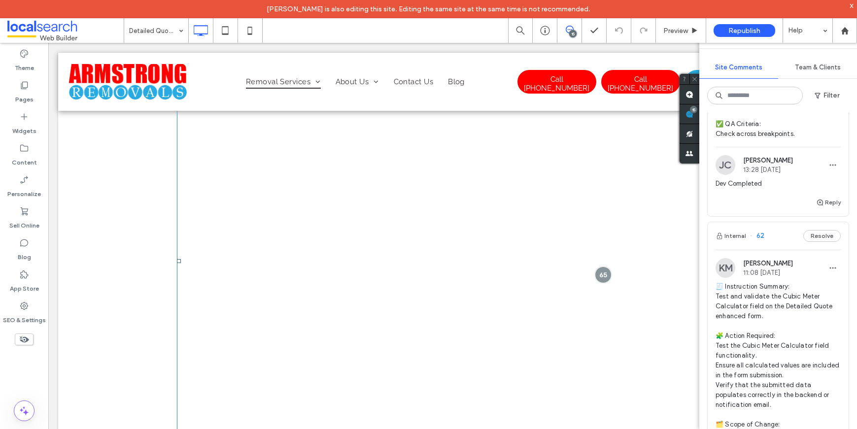
scroll to position [1081, 0]
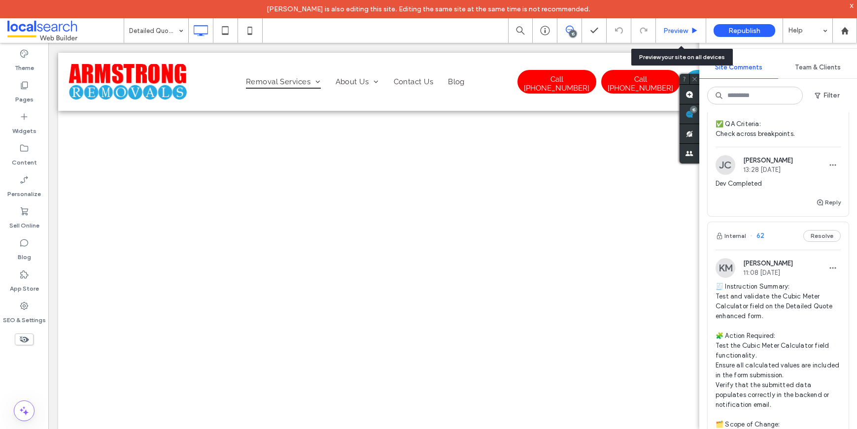
click at [672, 25] on div "Preview" at bounding box center [681, 30] width 50 height 25
click at [672, 33] on span "Preview" at bounding box center [675, 31] width 25 height 8
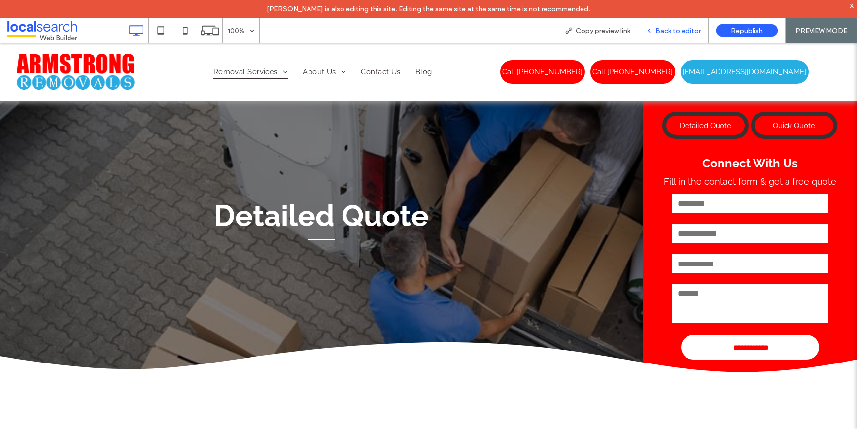
click at [665, 40] on div "Back to editor" at bounding box center [673, 30] width 70 height 25
click at [664, 36] on div "Back to editor" at bounding box center [673, 30] width 70 height 25
click at [669, 32] on span "Back to editor" at bounding box center [678, 31] width 45 height 8
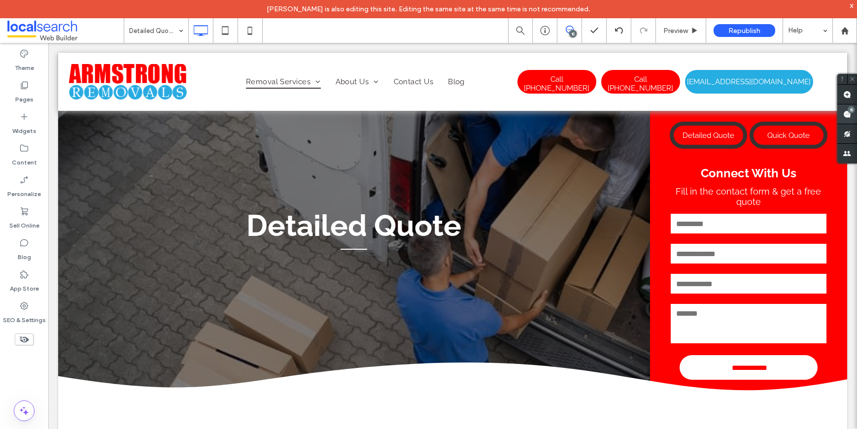
click at [846, 116] on use at bounding box center [847, 114] width 8 height 8
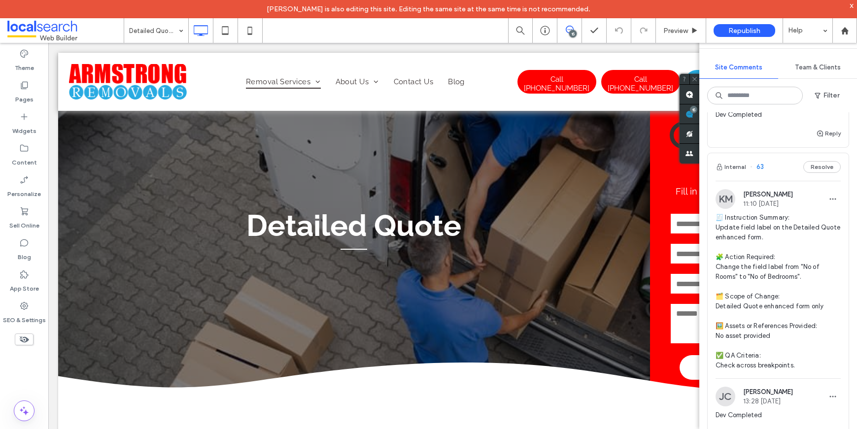
scroll to position [4299, 0]
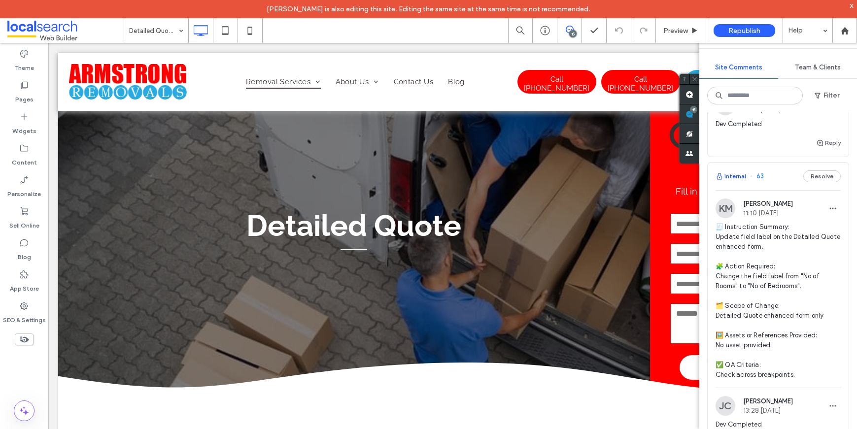
click at [739, 182] on button "Internal" at bounding box center [731, 177] width 31 height 12
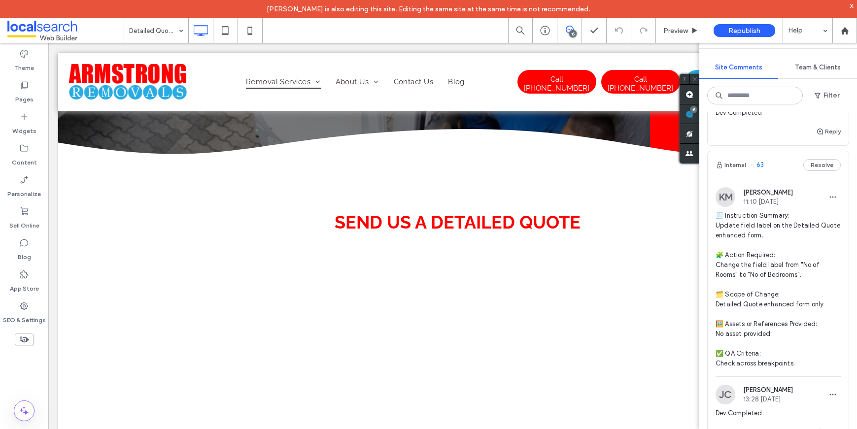
scroll to position [4358, 0]
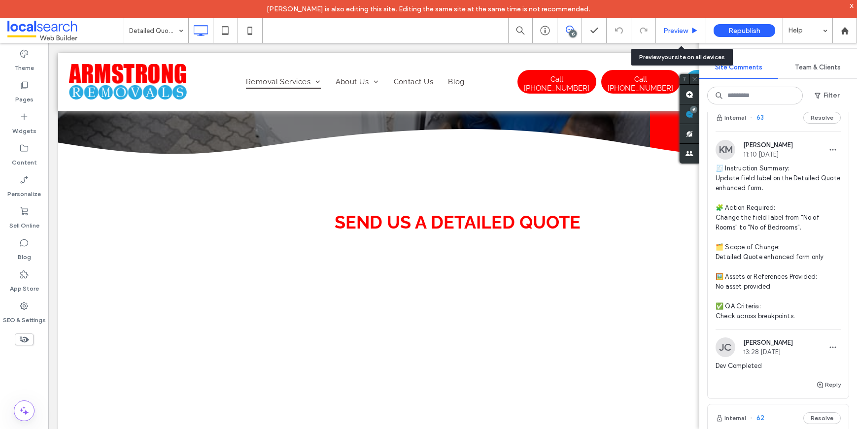
click at [679, 32] on span "Preview" at bounding box center [675, 31] width 25 height 8
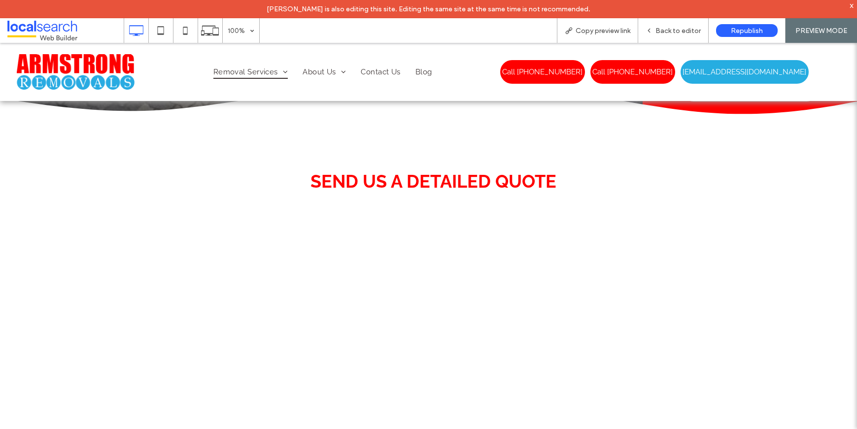
scroll to position [320, 0]
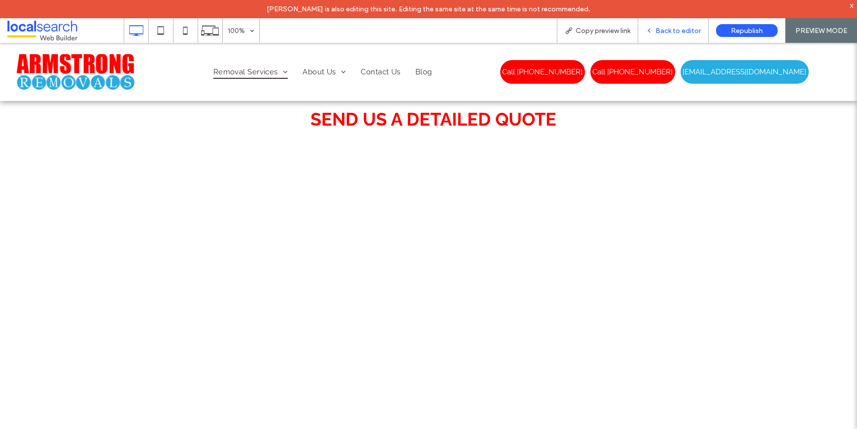
click at [663, 33] on span "Back to editor" at bounding box center [678, 31] width 45 height 8
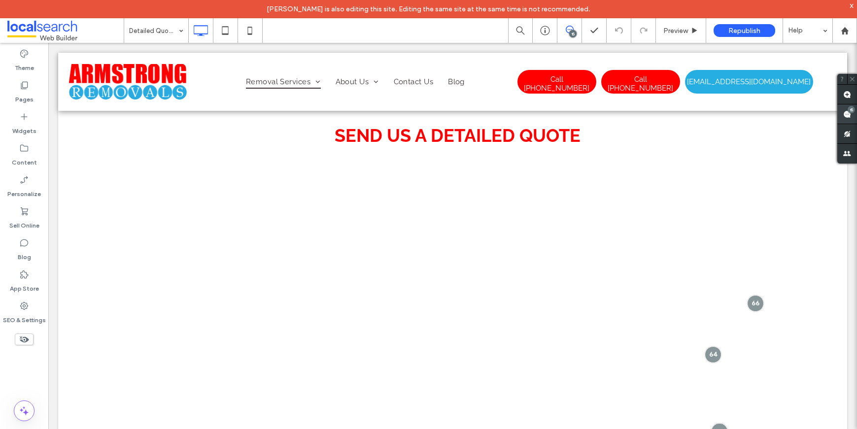
click at [849, 114] on use at bounding box center [847, 114] width 8 height 8
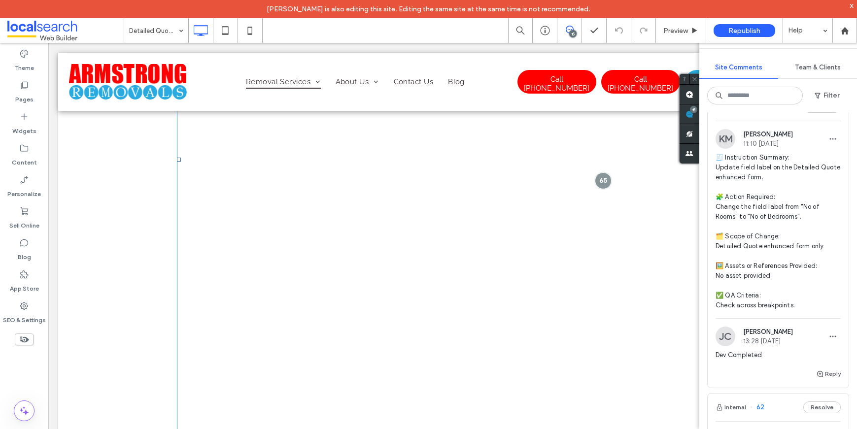
scroll to position [1268, 0]
click at [603, 235] on div at bounding box center [603, 230] width 18 height 18
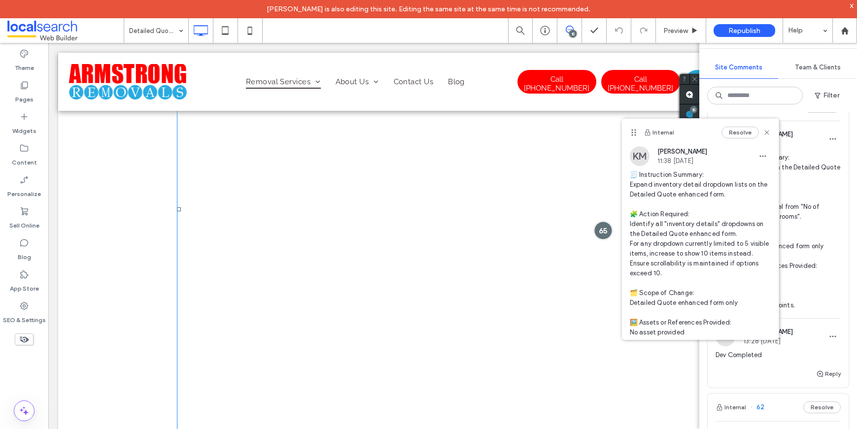
click at [601, 232] on div at bounding box center [603, 230] width 18 height 18
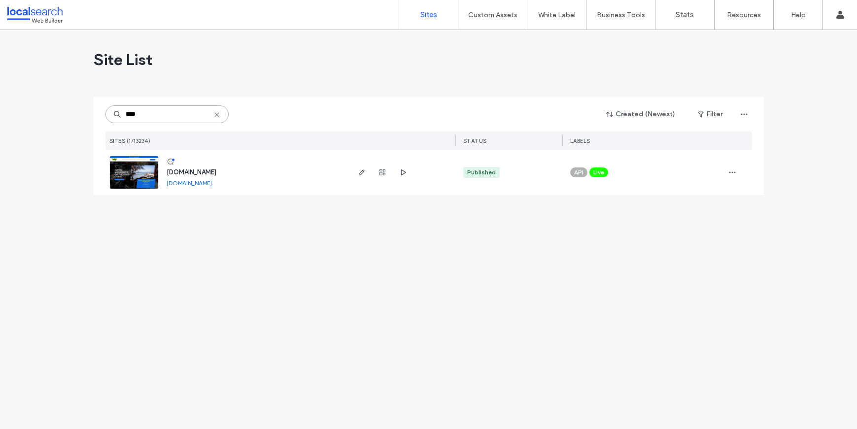
type input "****"
click at [126, 176] on img at bounding box center [134, 189] width 48 height 67
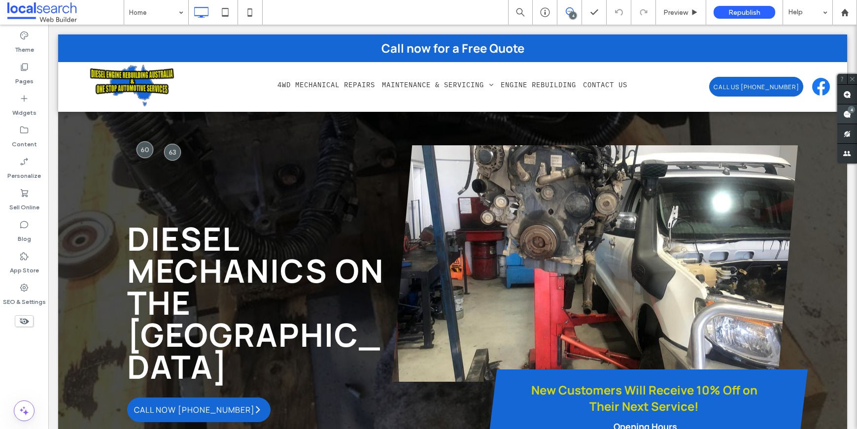
click at [848, 110] on div "4" at bounding box center [851, 109] width 7 height 7
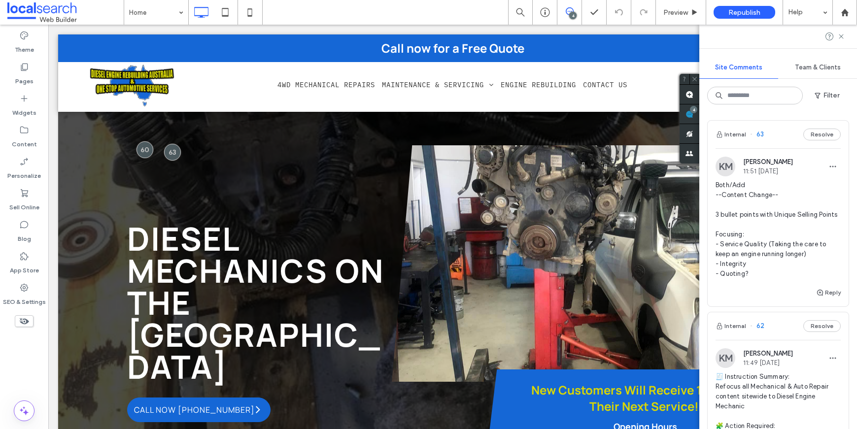
click at [571, 15] on div "4" at bounding box center [572, 15] width 7 height 7
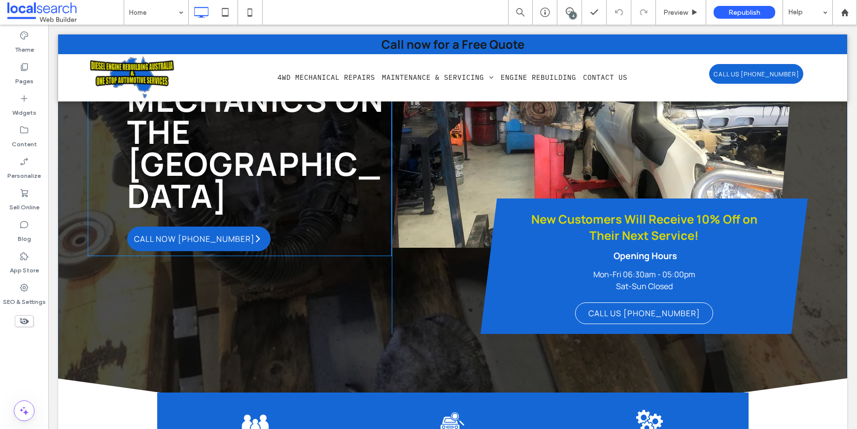
scroll to position [57, 0]
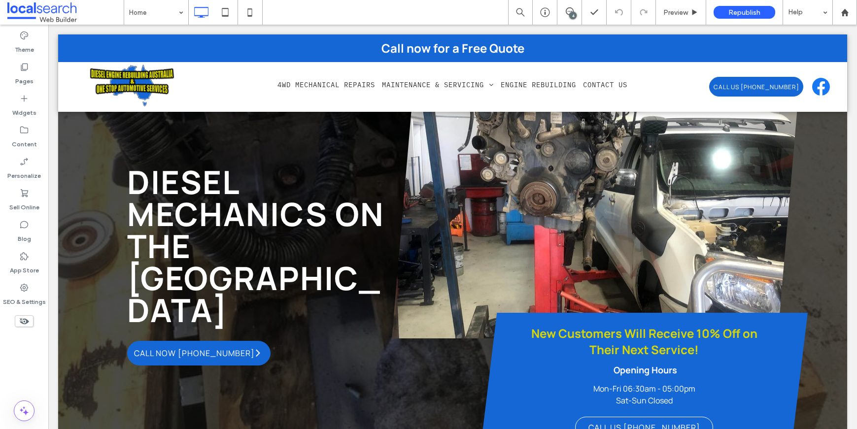
click at [570, 15] on div "4" at bounding box center [572, 15] width 7 height 7
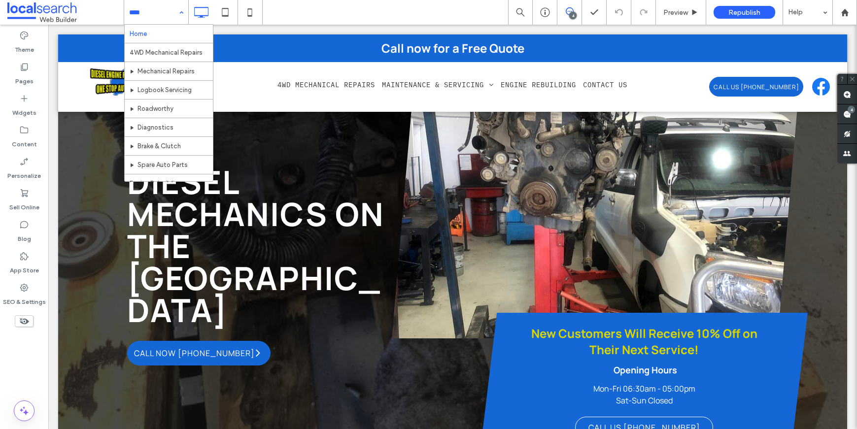
click at [149, 15] on input at bounding box center [153, 12] width 49 height 25
click at [845, 93] on use at bounding box center [847, 95] width 8 height 8
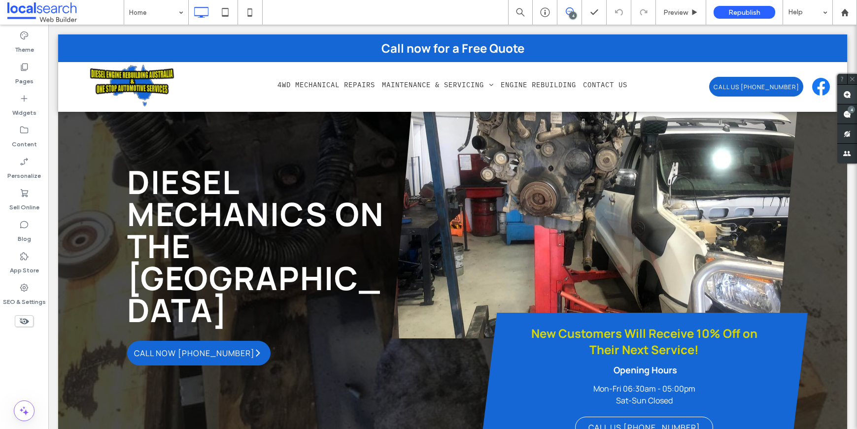
click at [847, 97] on use at bounding box center [847, 95] width 8 height 8
click at [852, 96] on span at bounding box center [848, 94] width 20 height 19
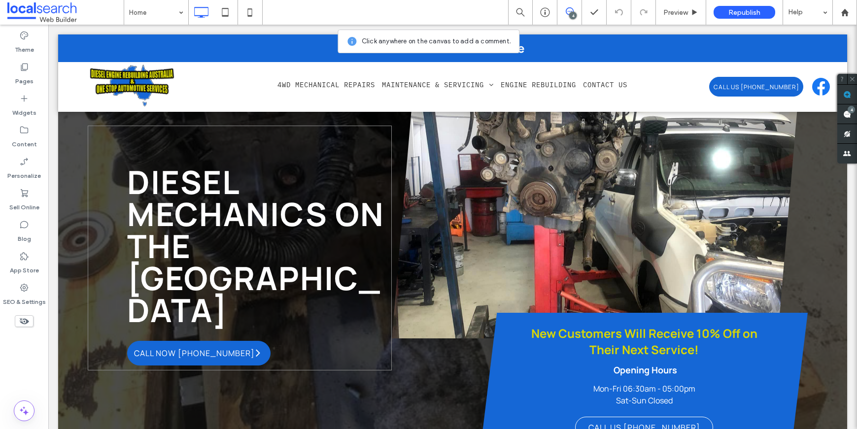
click at [337, 135] on div "Diesel Mechanics on the [GEOGRAPHIC_DATA] CALL NOW [PHONE_NUMBER] Click To Paste" at bounding box center [240, 248] width 304 height 245
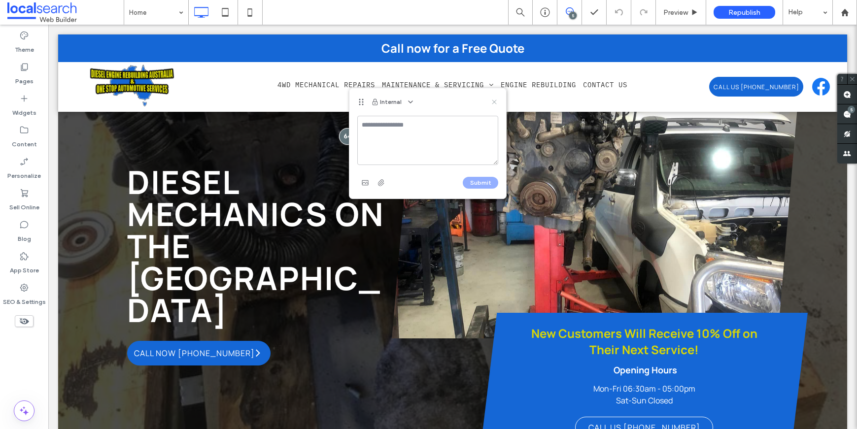
click at [494, 104] on icon at bounding box center [494, 102] width 8 height 8
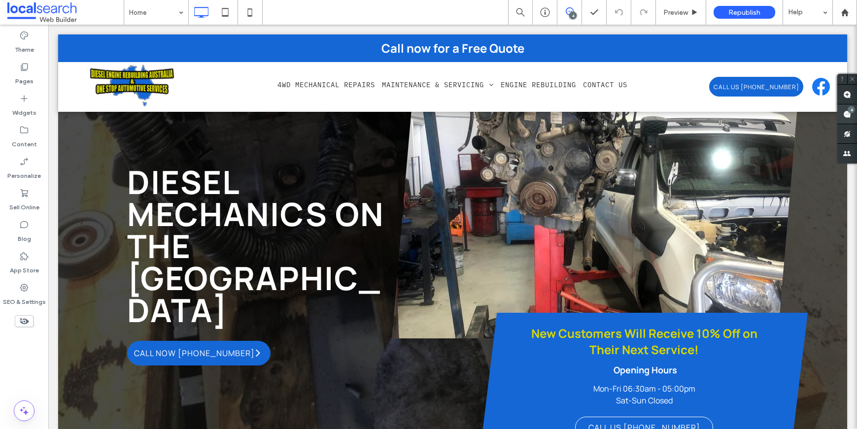
click at [852, 115] on span at bounding box center [848, 114] width 20 height 19
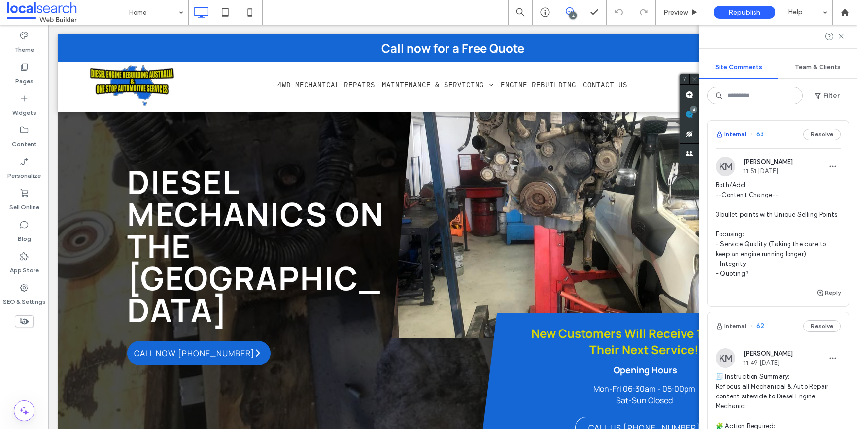
click at [737, 131] on button "Internal" at bounding box center [731, 135] width 31 height 12
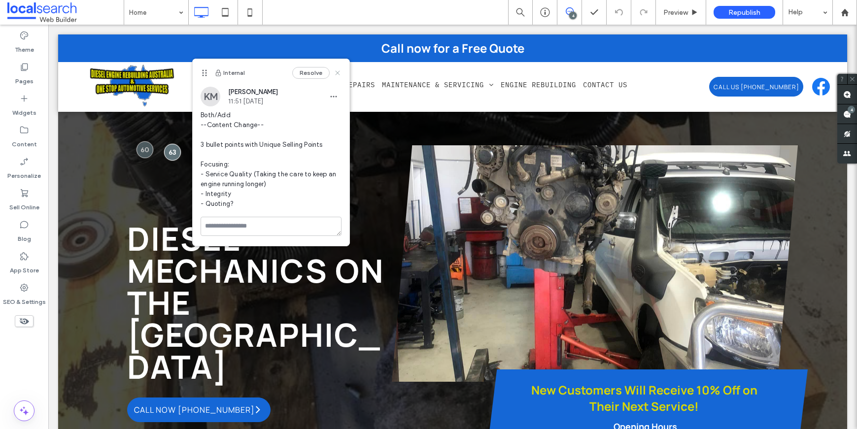
click at [339, 71] on use at bounding box center [338, 72] width 4 height 4
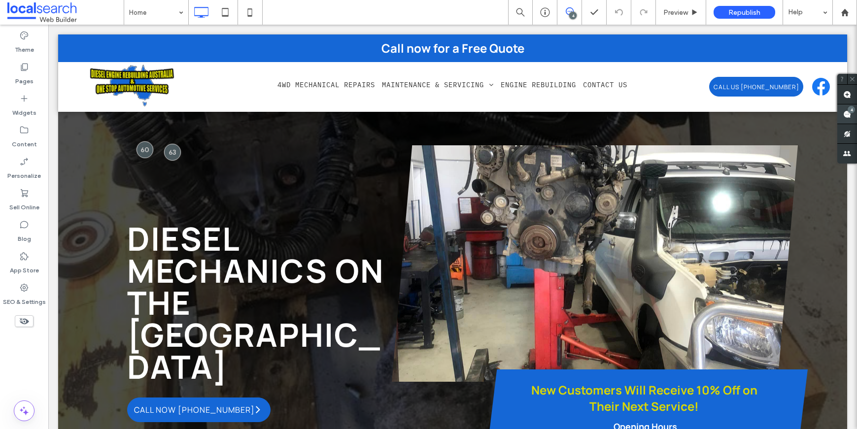
click at [852, 106] on div "4" at bounding box center [848, 115] width 20 height 20
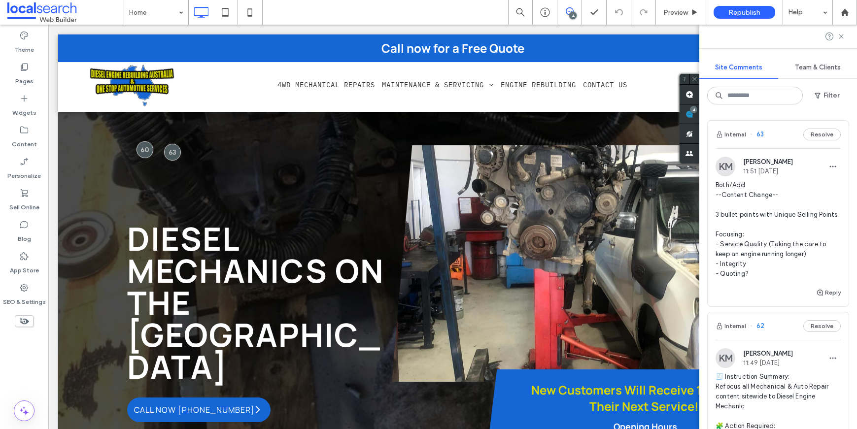
click at [848, 37] on div at bounding box center [778, 37] width 158 height 24
click at [838, 37] on icon at bounding box center [842, 37] width 8 height 8
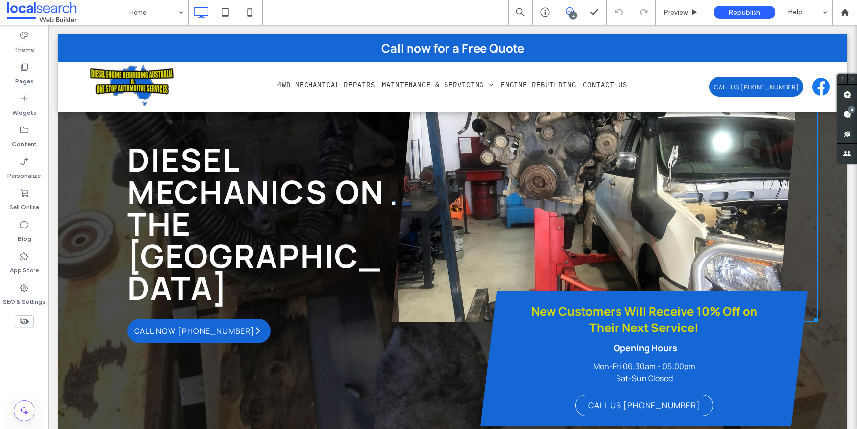
scroll to position [79, 0]
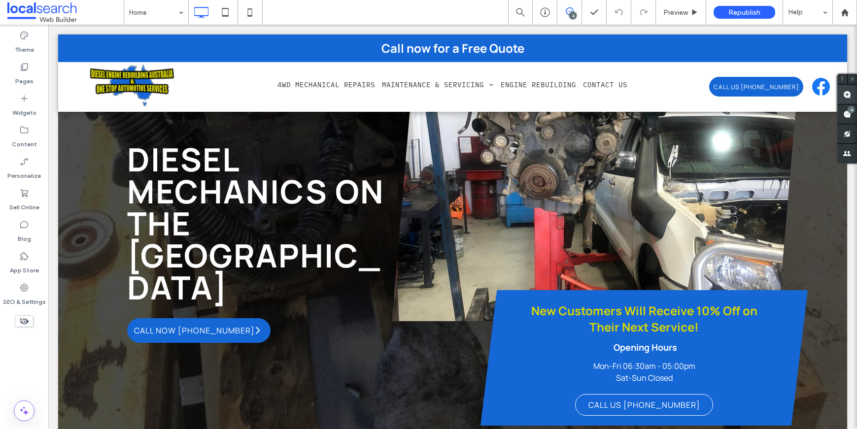
click at [847, 99] on span at bounding box center [848, 94] width 20 height 19
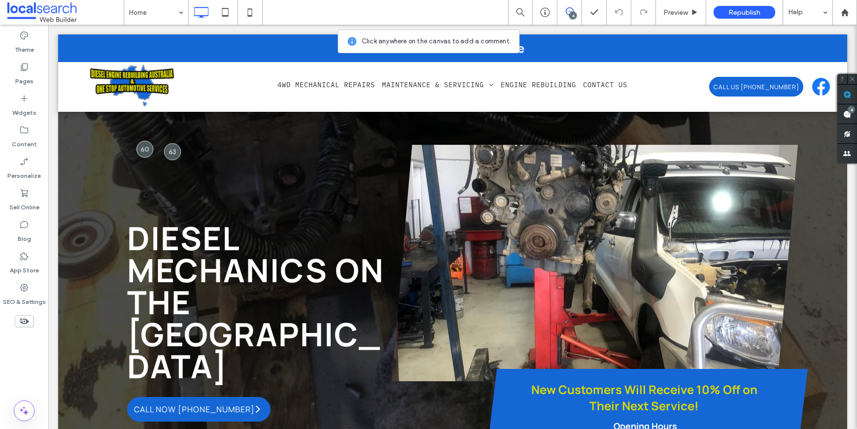
scroll to position [0, 0]
click at [174, 157] on div at bounding box center [173, 152] width 18 height 18
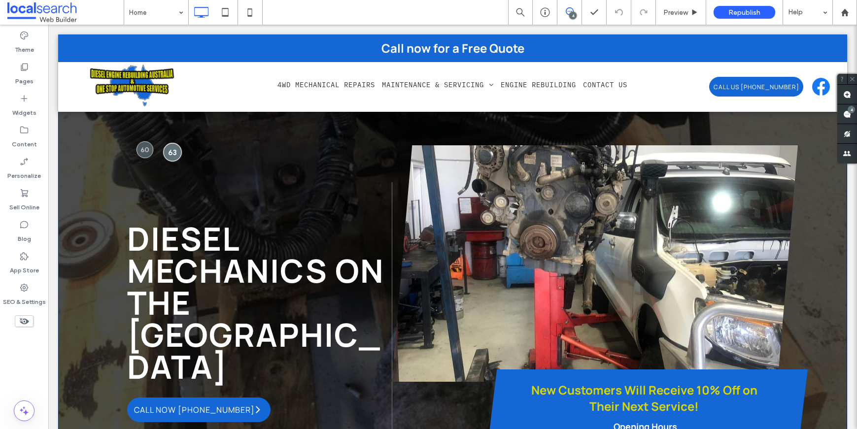
click at [174, 151] on div at bounding box center [173, 152] width 18 height 18
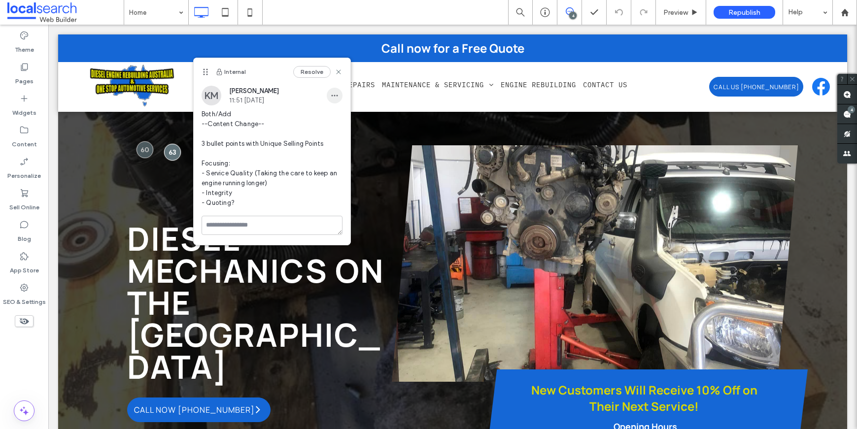
click at [336, 99] on span "button" at bounding box center [335, 96] width 16 height 16
click at [351, 118] on div "Edit" at bounding box center [371, 121] width 88 height 19
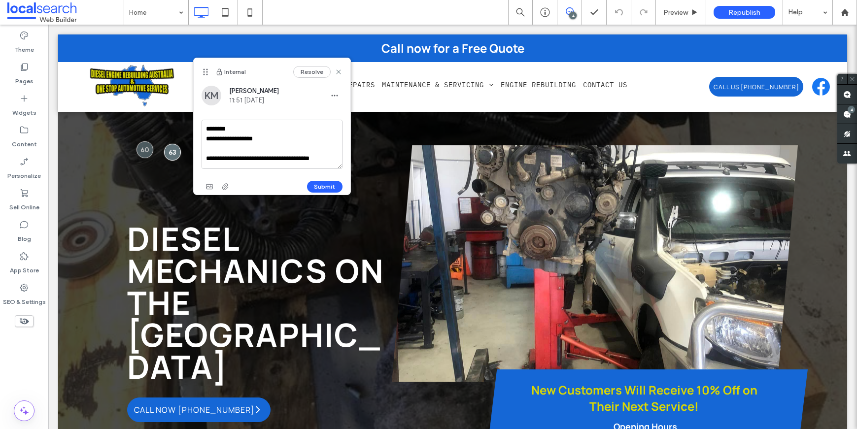
click at [327, 157] on textarea "**********" at bounding box center [272, 144] width 141 height 49
type textarea "**********"
click at [324, 186] on button "Submit" at bounding box center [324, 187] width 35 height 12
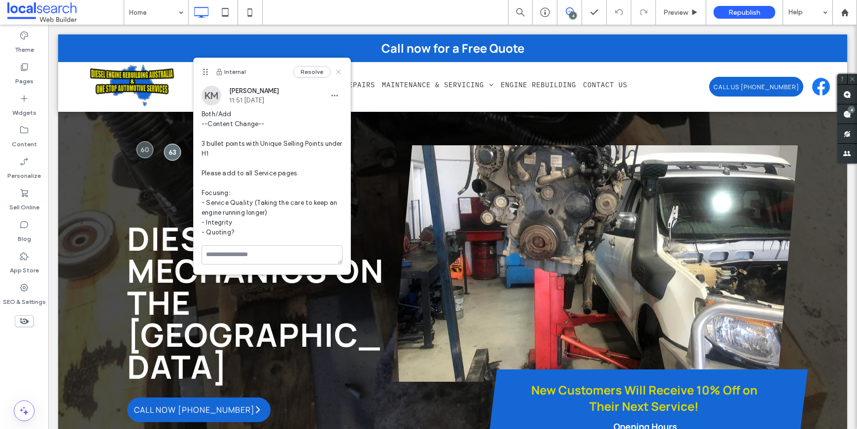
click at [337, 72] on icon at bounding box center [339, 72] width 8 height 8
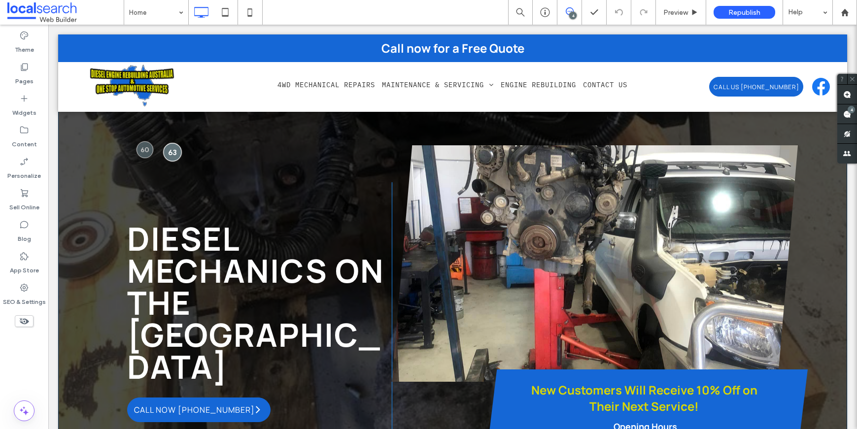
click at [173, 155] on div at bounding box center [173, 152] width 18 height 18
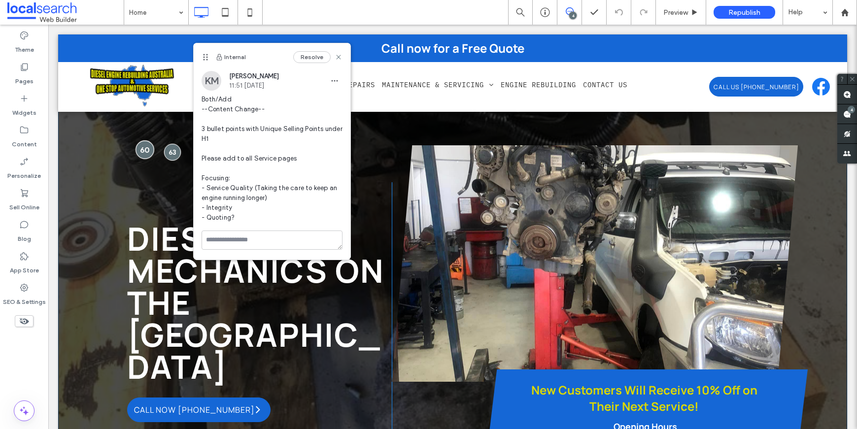
click at [136, 151] on div at bounding box center [145, 149] width 18 height 18
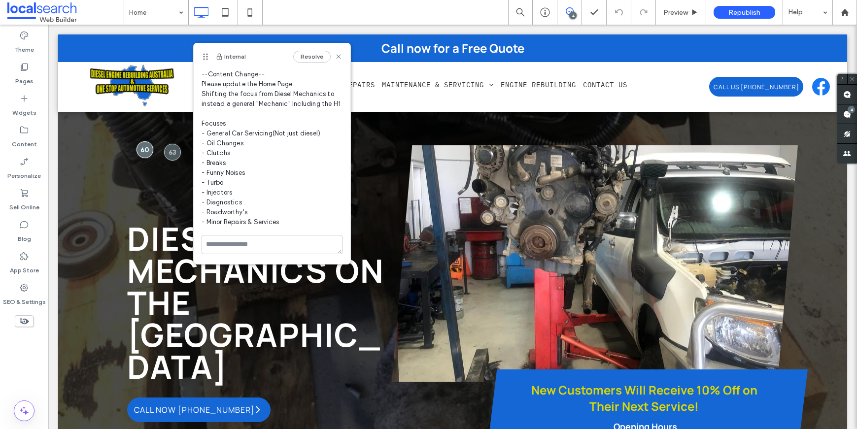
scroll to position [55, 0]
click at [166, 153] on div at bounding box center [173, 152] width 18 height 18
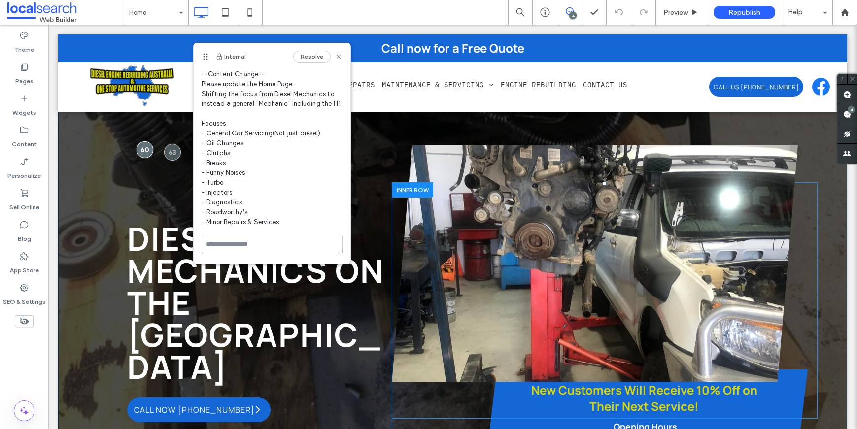
scroll to position [0, 0]
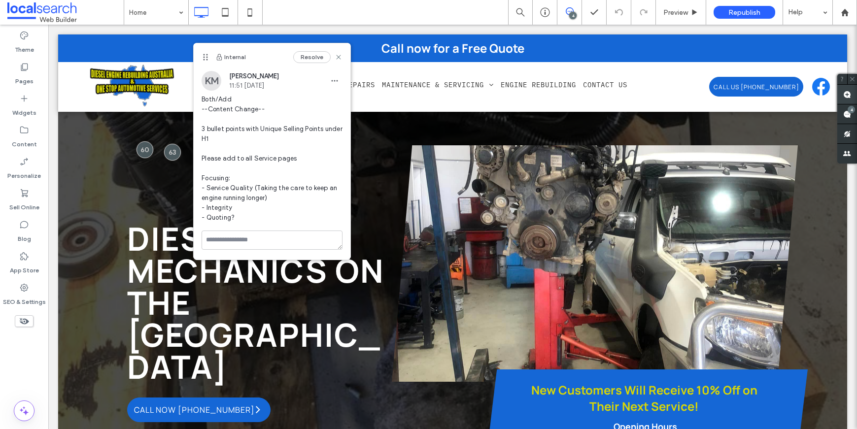
click at [851, 98] on use at bounding box center [847, 95] width 8 height 8
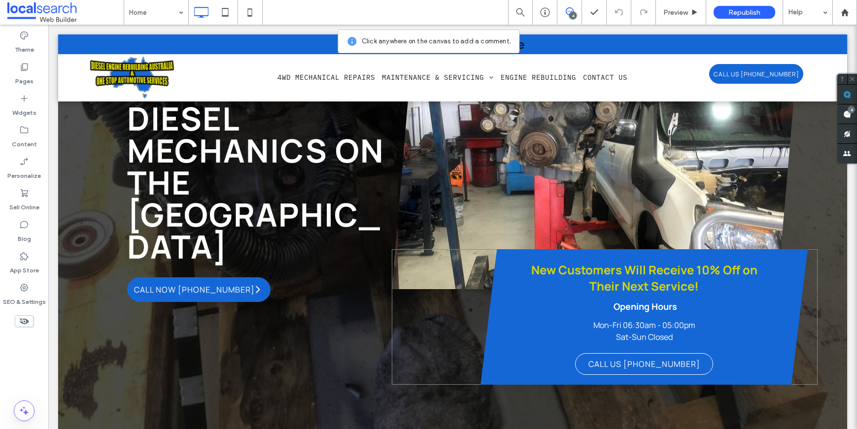
scroll to position [125, 0]
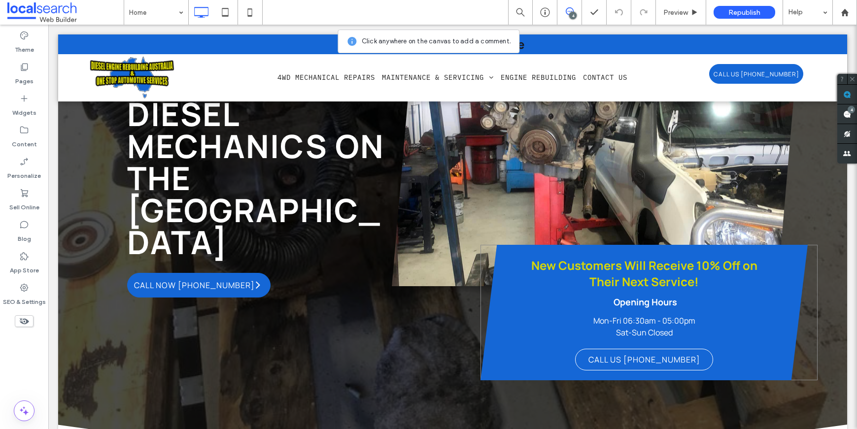
click at [789, 363] on div "New Customers Will Receive 10% Off on Their Next Service! Opening Hours Mon-Fri…" at bounding box center [649, 313] width 337 height 136
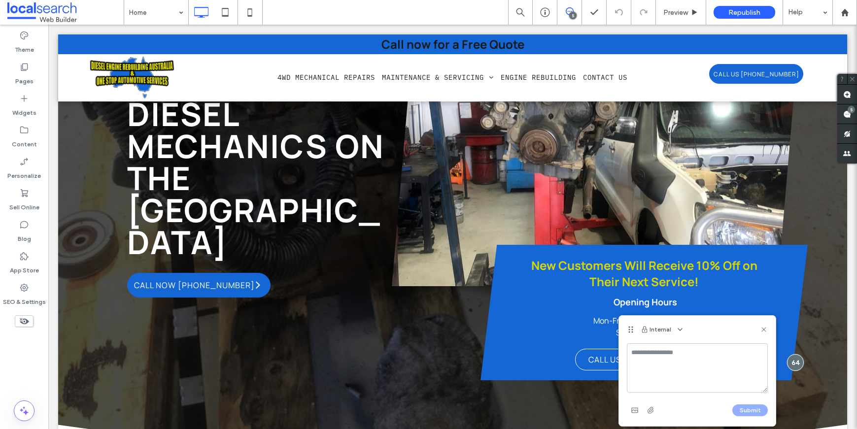
click at [669, 360] on textarea at bounding box center [697, 368] width 141 height 49
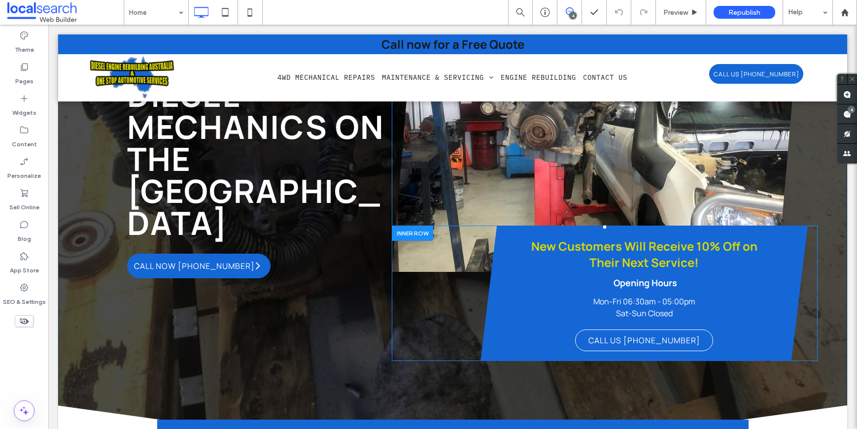
scroll to position [145, 0]
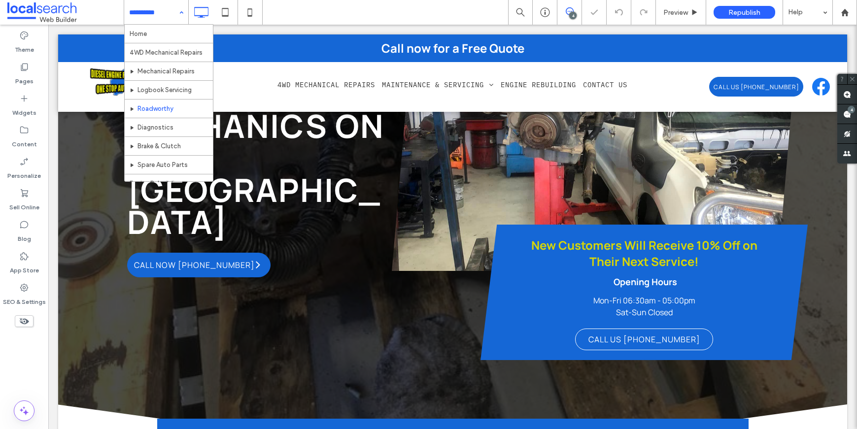
click at [151, 17] on input at bounding box center [153, 12] width 49 height 25
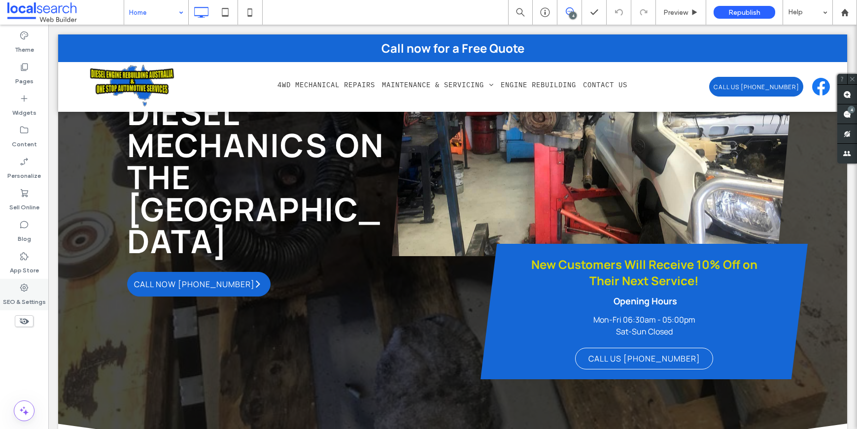
scroll to position [200, 0]
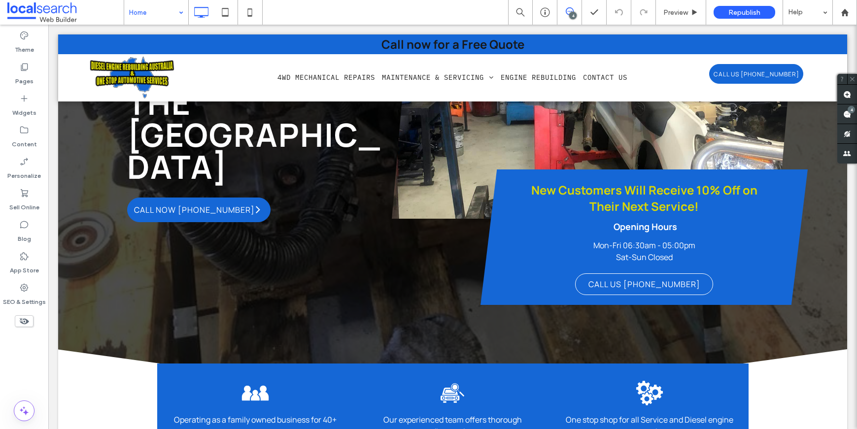
click at [369, 23] on div "Home 4 Preview Republish Help" at bounding box center [490, 12] width 733 height 25
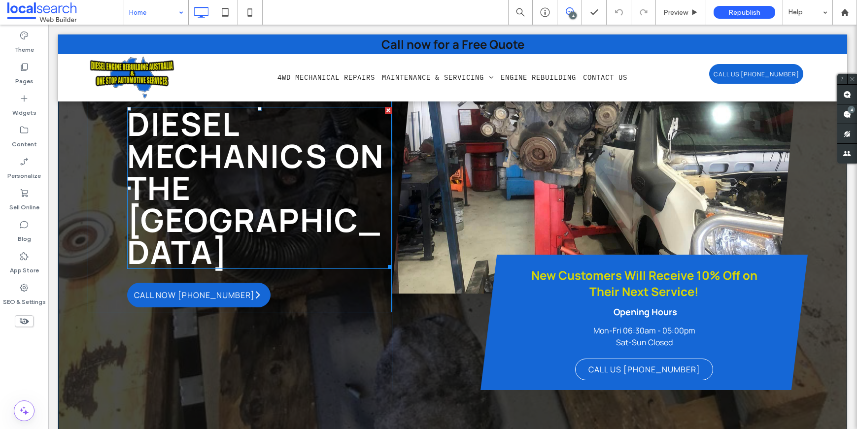
scroll to position [113, 0]
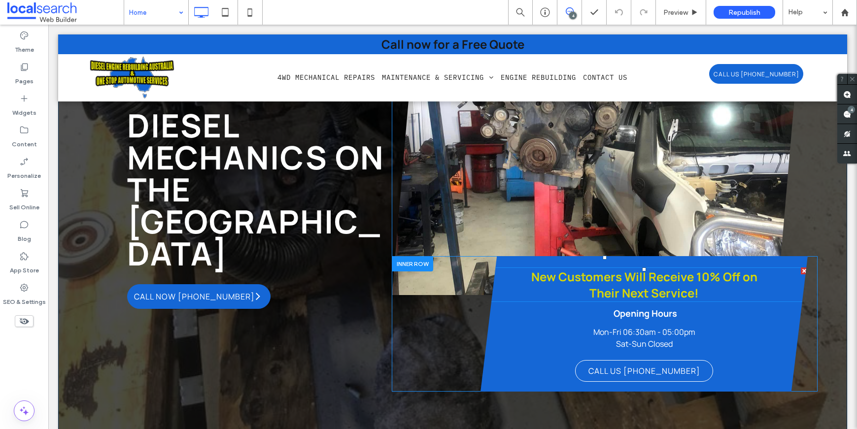
click at [695, 293] on h4 "Their Next Service!" at bounding box center [644, 293] width 327 height 16
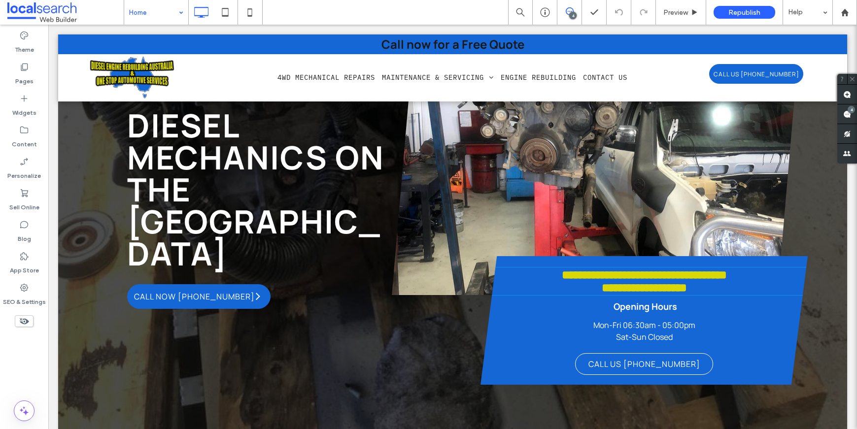
type input "*******"
type input "**"
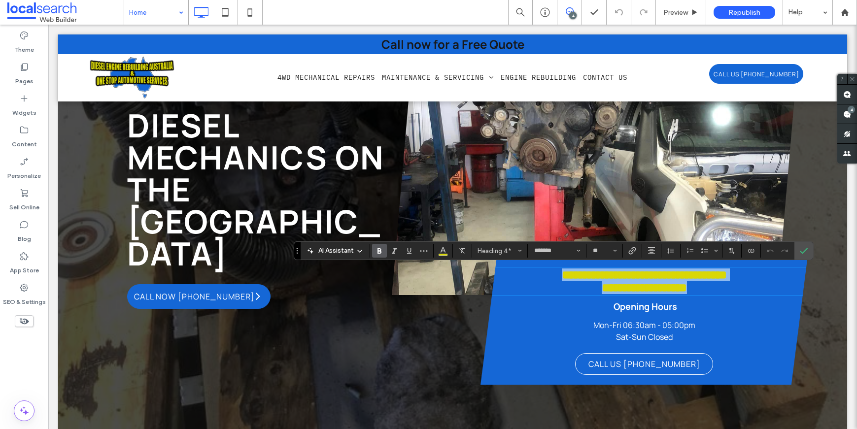
click at [695, 293] on h4 "**********" at bounding box center [644, 287] width 327 height 13
drag, startPoint x: 695, startPoint y: 293, endPoint x: 504, endPoint y: 274, distance: 192.2
click at [504, 274] on div "**********" at bounding box center [644, 282] width 327 height 26
copy div "**********"
click at [807, 249] on icon "Confirm" at bounding box center [804, 251] width 8 height 8
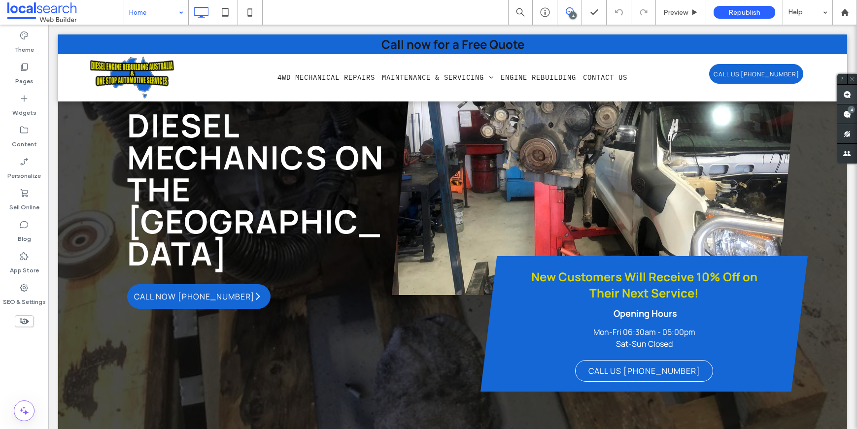
click at [847, 94] on use at bounding box center [847, 95] width 8 height 8
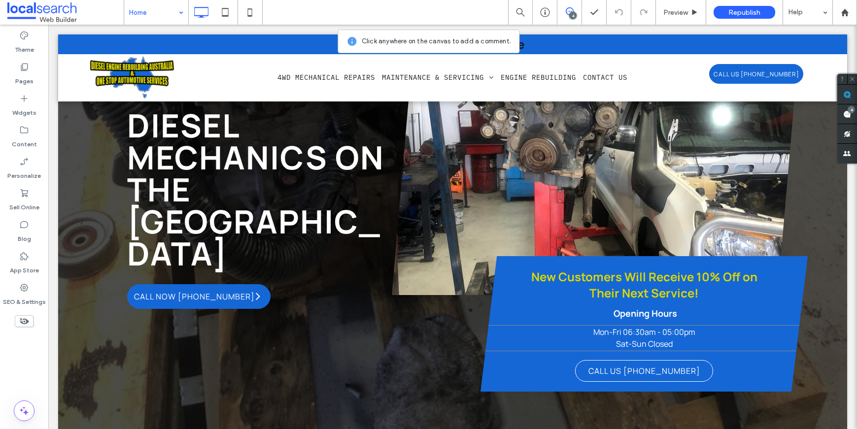
click at [766, 326] on p "Mon-Fri 06:30am - 05:00pm" at bounding box center [644, 332] width 327 height 12
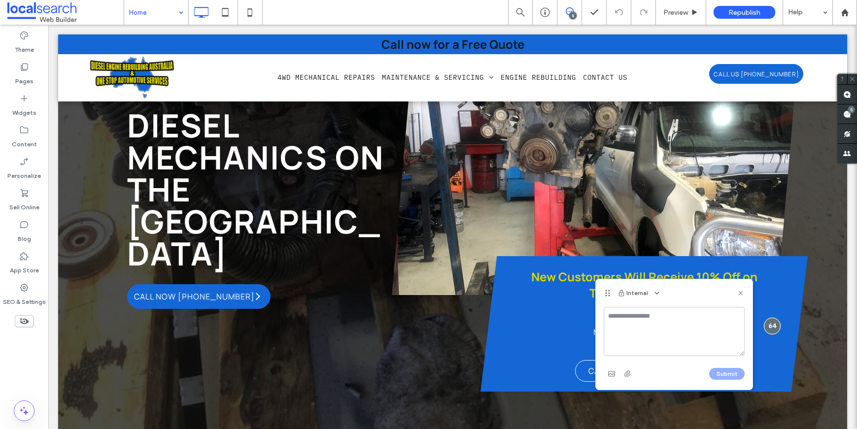
click at [700, 344] on textarea at bounding box center [674, 331] width 141 height 49
type textarea "**********"
click at [731, 375] on button "Submit" at bounding box center [726, 374] width 35 height 12
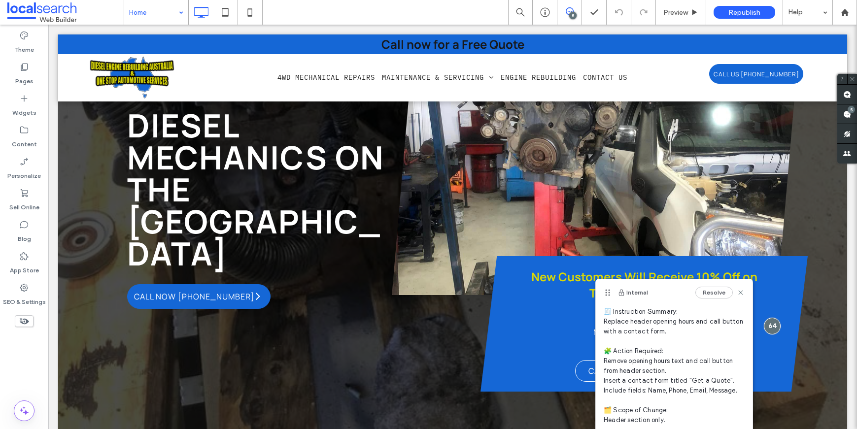
scroll to position [22, 0]
drag, startPoint x: 731, startPoint y: 296, endPoint x: 683, endPoint y: 271, distance: 54.2
click at [737, 296] on icon at bounding box center [741, 293] width 8 height 8
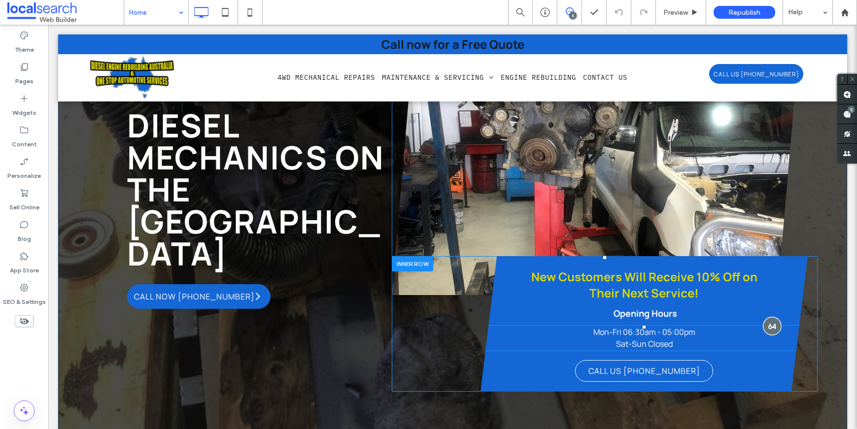
click at [763, 327] on div at bounding box center [772, 326] width 18 height 18
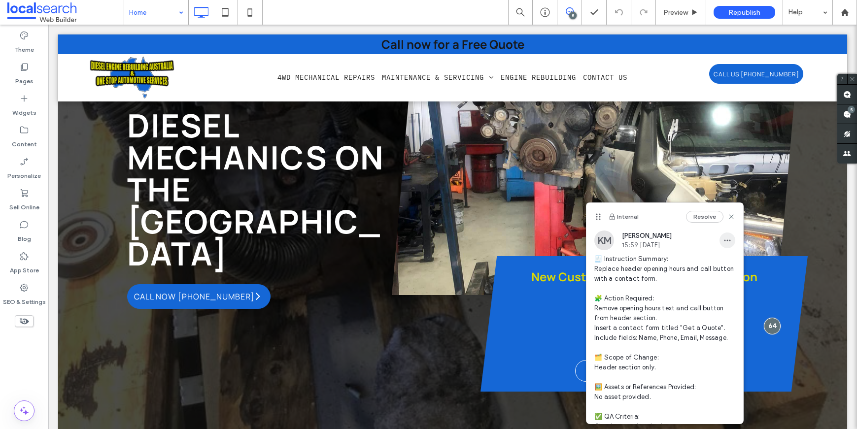
click at [724, 239] on icon "button" at bounding box center [728, 241] width 8 height 8
click at [728, 271] on span "Edit" at bounding box center [727, 266] width 13 height 10
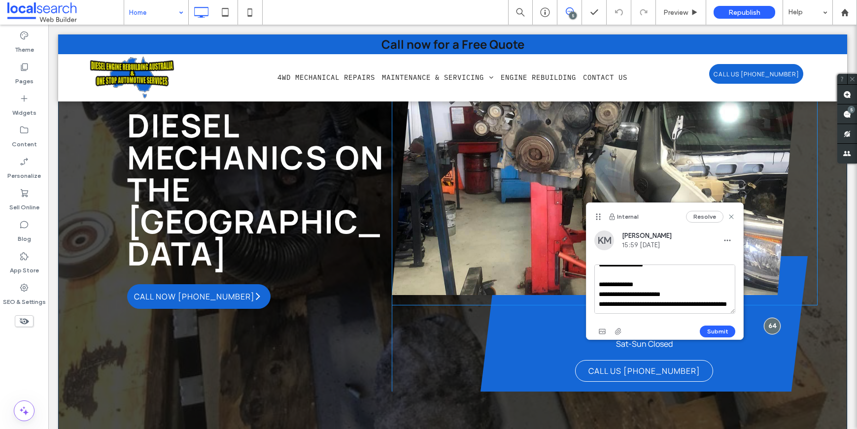
scroll to position [0, 0]
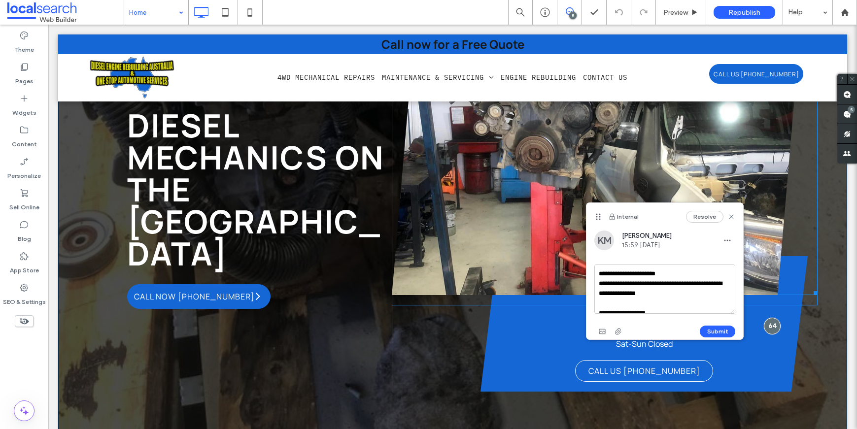
drag, startPoint x: 732, startPoint y: 331, endPoint x: 519, endPoint y: 192, distance: 255.0
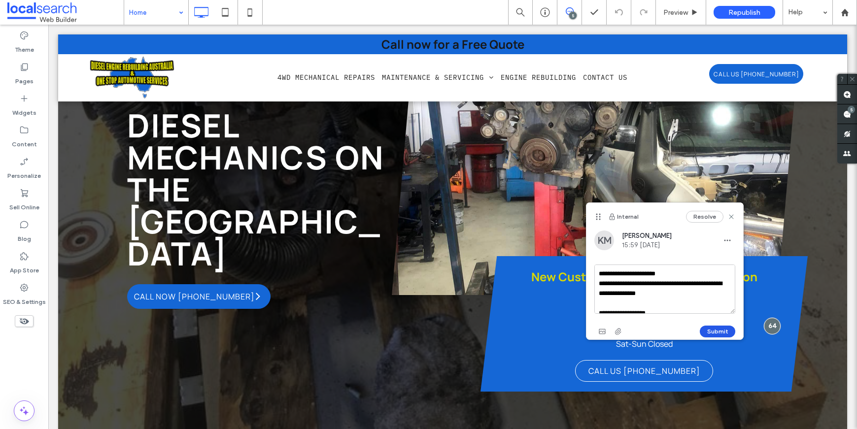
type textarea "**********"
click at [709, 328] on button "Submit" at bounding box center [717, 332] width 35 height 12
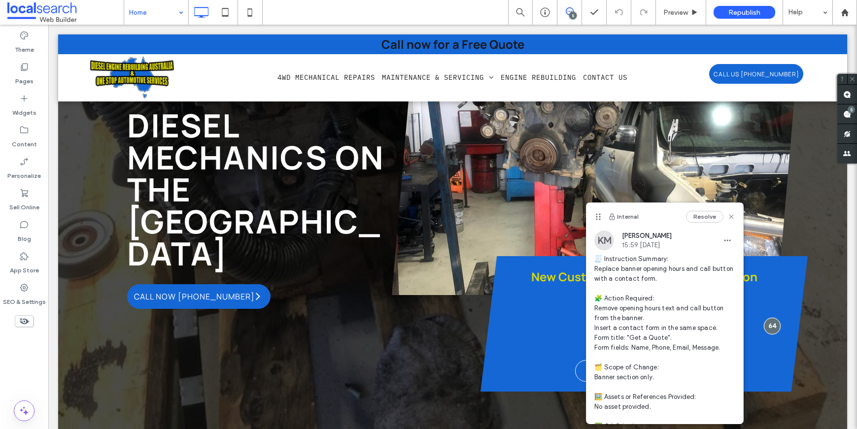
click at [725, 221] on div "Resolve" at bounding box center [710, 217] width 49 height 12
drag, startPoint x: 724, startPoint y: 218, endPoint x: 672, endPoint y: 196, distance: 56.1
click at [728, 218] on icon at bounding box center [732, 217] width 8 height 8
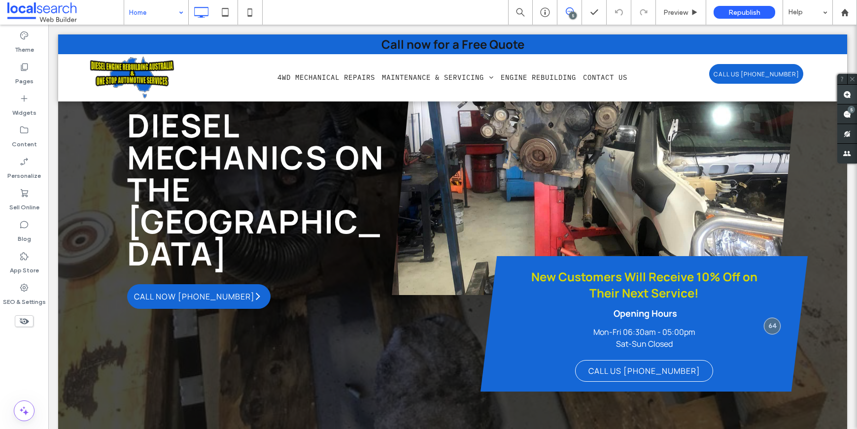
click at [847, 98] on use at bounding box center [847, 95] width 8 height 8
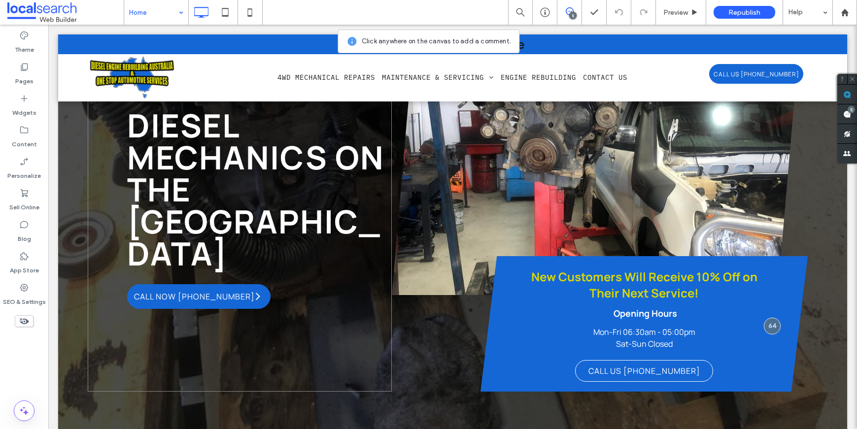
click at [171, 330] on div "Diesel Mechanics on the [GEOGRAPHIC_DATA] CALL NOW [PHONE_NUMBER] Click To Past…" at bounding box center [240, 230] width 304 height 323
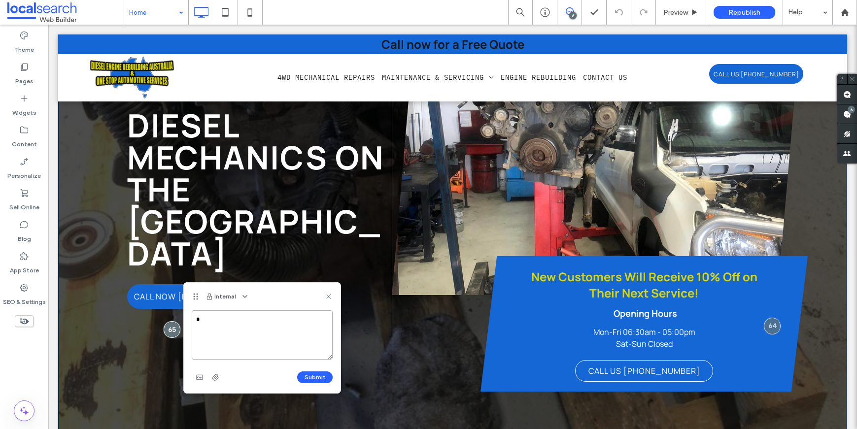
drag, startPoint x: 300, startPoint y: 343, endPoint x: 158, endPoint y: 308, distance: 146.2
paste textarea "**********"
type textarea "**********"
click at [299, 377] on button "Submit" at bounding box center [314, 378] width 35 height 12
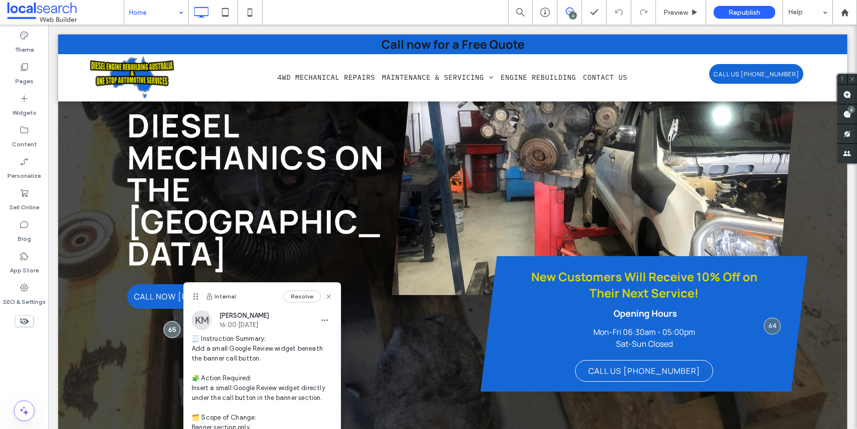
scroll to position [0, 0]
click at [325, 296] on icon at bounding box center [329, 297] width 8 height 8
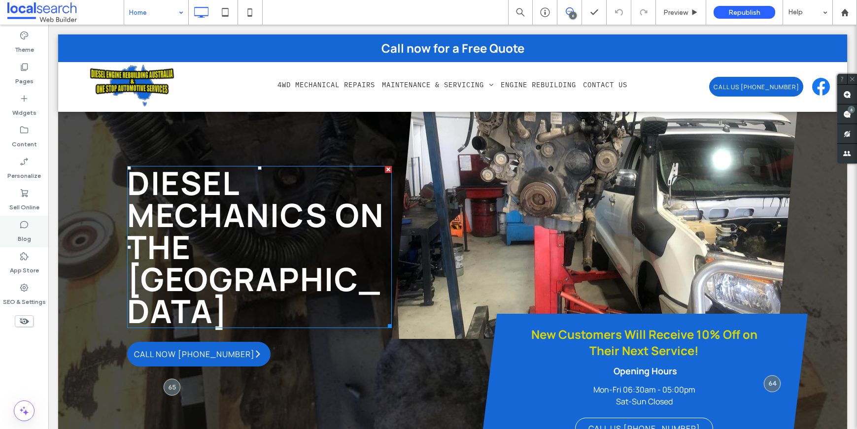
scroll to position [57, 0]
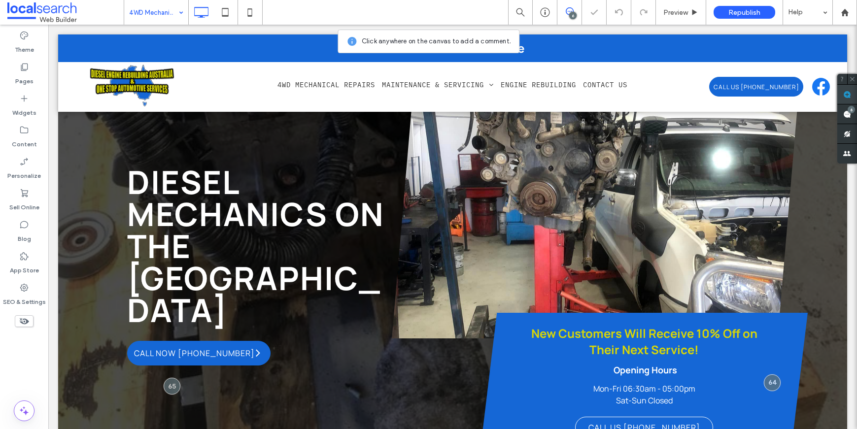
click at [850, 98] on use at bounding box center [847, 95] width 8 height 8
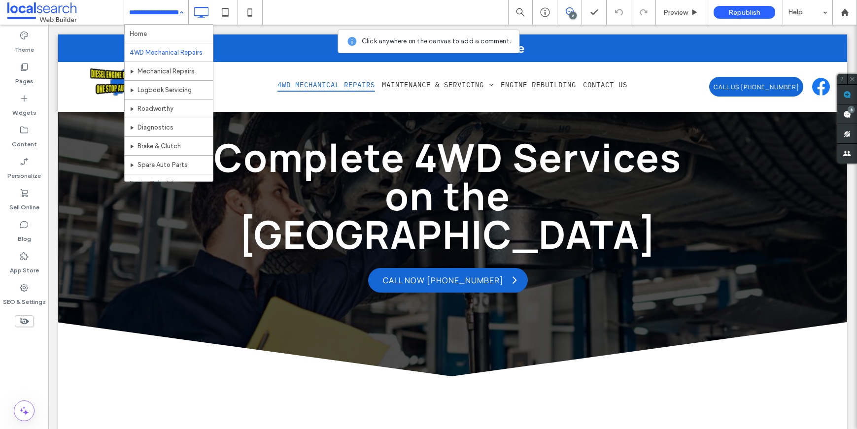
click at [590, 249] on div "Complete 4WD Services on the [GEOGRAPHIC_DATA] CALL NOW [PHONE_NUMBER] Click To…" at bounding box center [448, 215] width 582 height 165
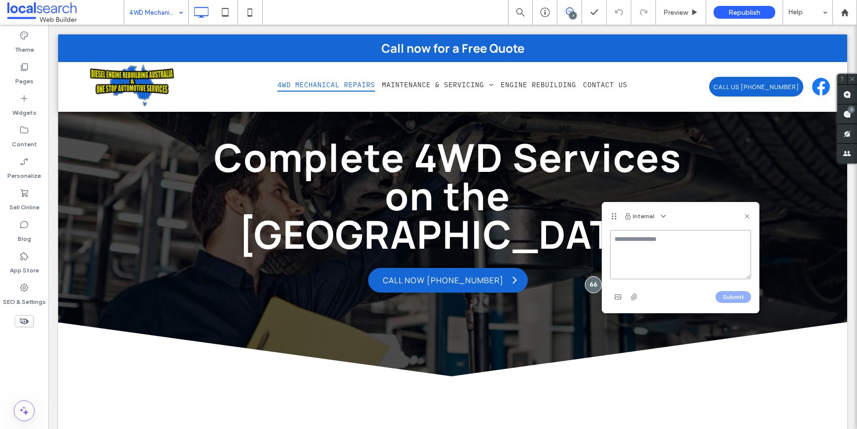
paste textarea "**********"
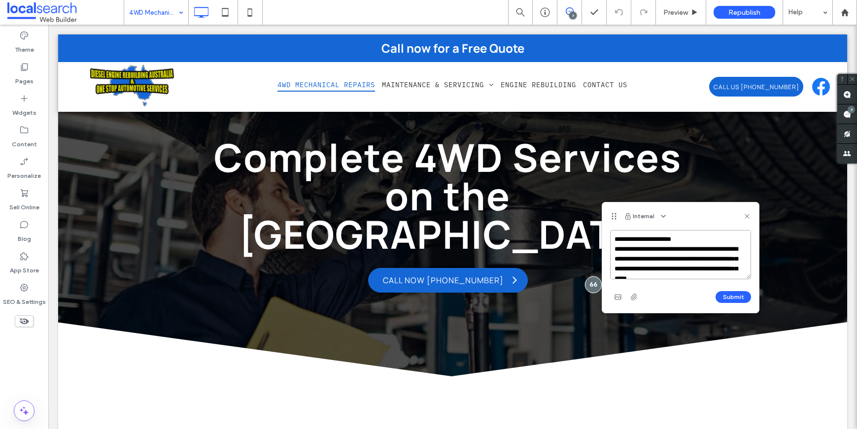
scroll to position [289, 0]
type textarea "**********"
click at [731, 296] on button "Submit" at bounding box center [733, 297] width 35 height 12
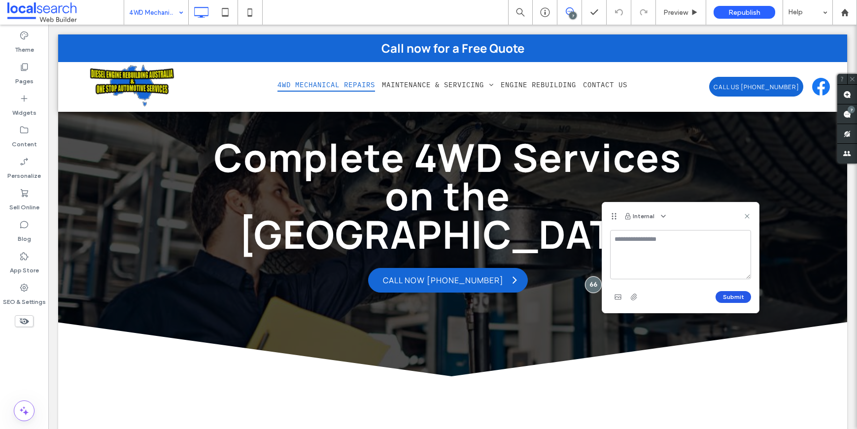
scroll to position [0, 0]
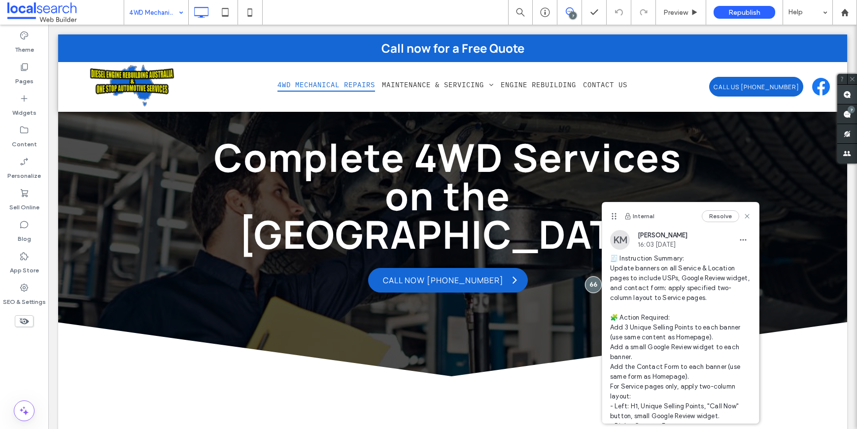
click at [851, 92] on span at bounding box center [848, 94] width 20 height 19
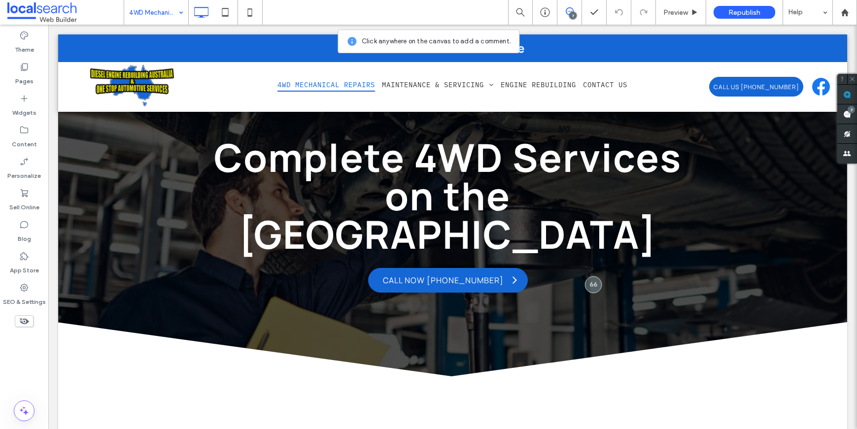
click at [682, 120] on div "Complete 4WD Services on the [GEOGRAPHIC_DATA] CALL NOW [PHONE_NUMBER] Click To…" at bounding box center [452, 216] width 789 height 362
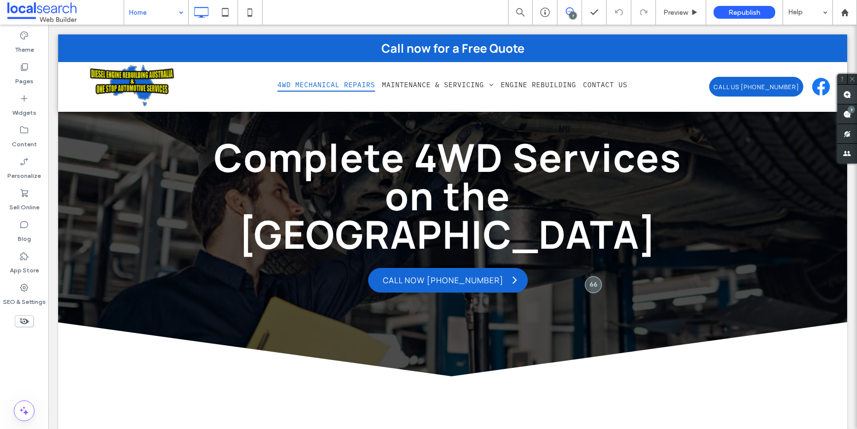
click at [847, 93] on use at bounding box center [847, 95] width 8 height 8
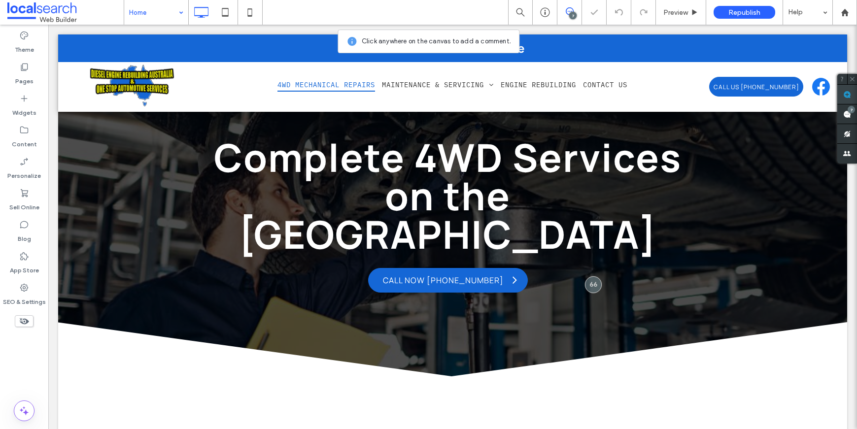
click at [846, 94] on use at bounding box center [847, 95] width 8 height 8
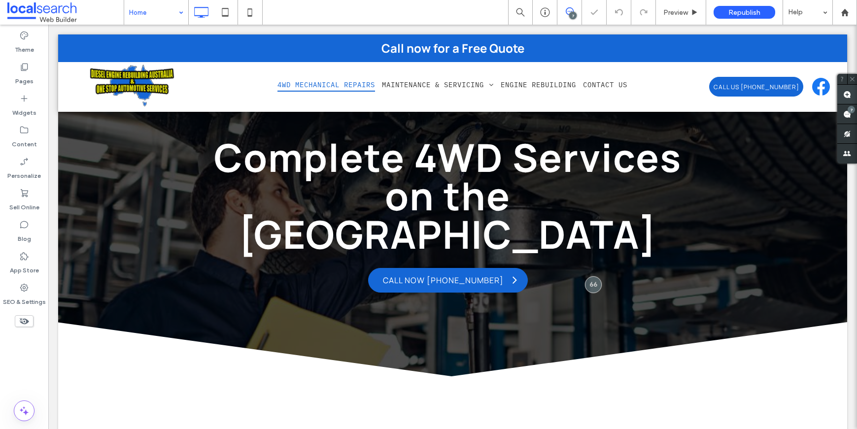
drag, startPoint x: 852, startPoint y: 94, endPoint x: 844, endPoint y: 94, distance: 7.9
click at [852, 94] on span at bounding box center [848, 94] width 20 height 19
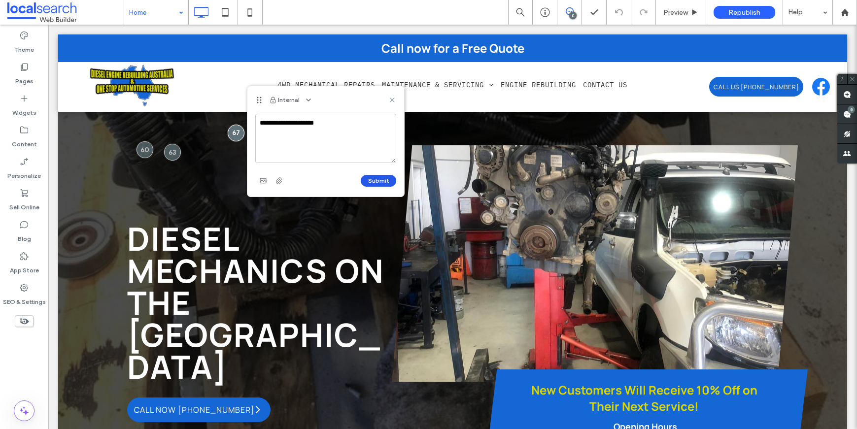
type textarea "**********"
drag, startPoint x: 384, startPoint y: 179, endPoint x: 283, endPoint y: 162, distance: 102.5
click at [384, 179] on button "Submit" at bounding box center [378, 181] width 35 height 12
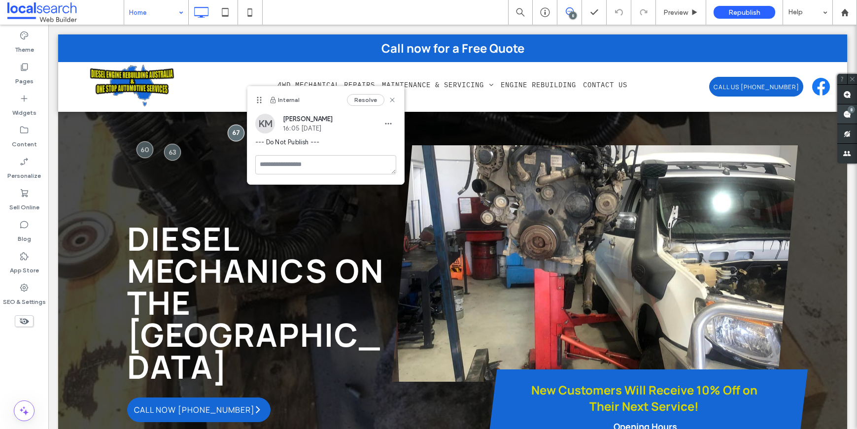
click at [842, 112] on span at bounding box center [848, 114] width 20 height 19
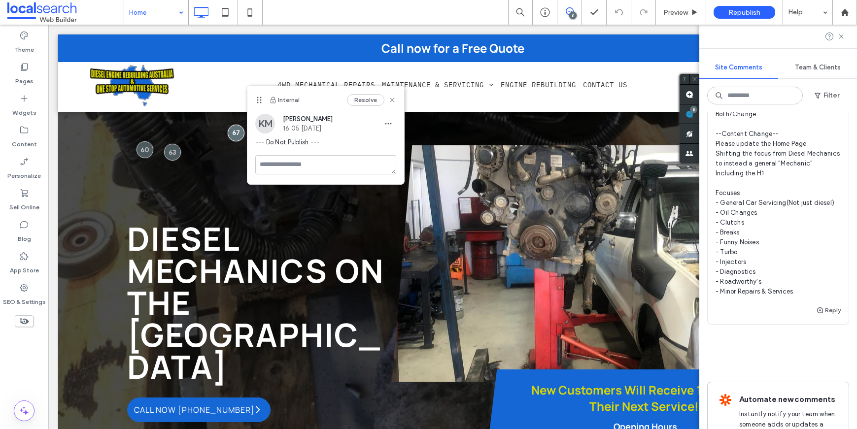
scroll to position [1908, 0]
